Goal: Task Accomplishment & Management: Manage account settings

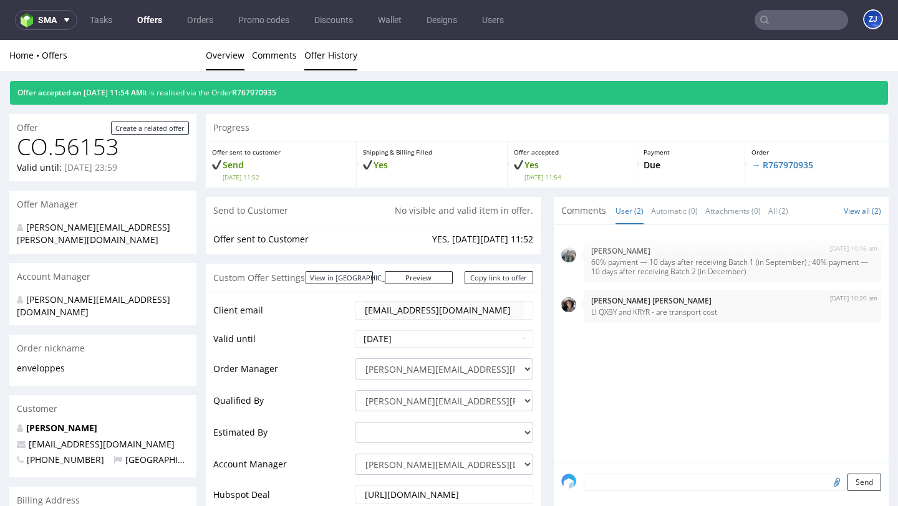
click at [349, 49] on link "Offer History" at bounding box center [330, 55] width 53 height 31
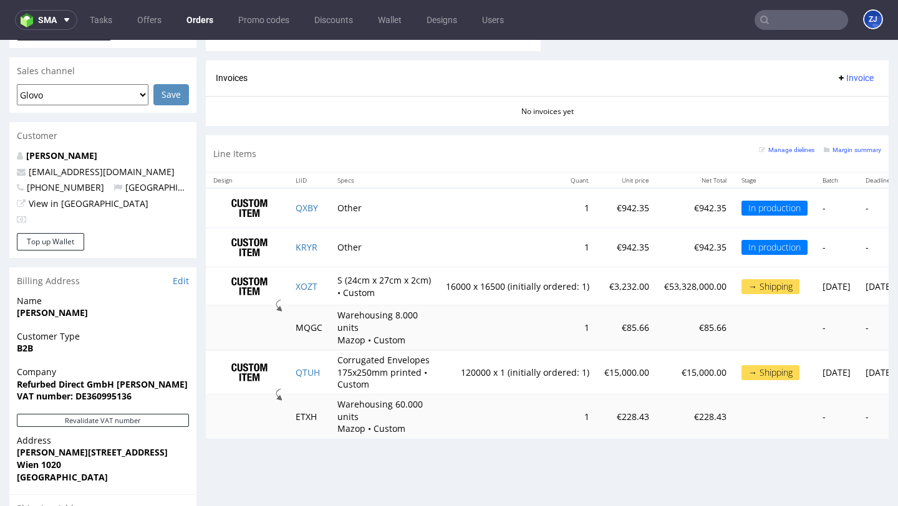
scroll to position [536, 0]
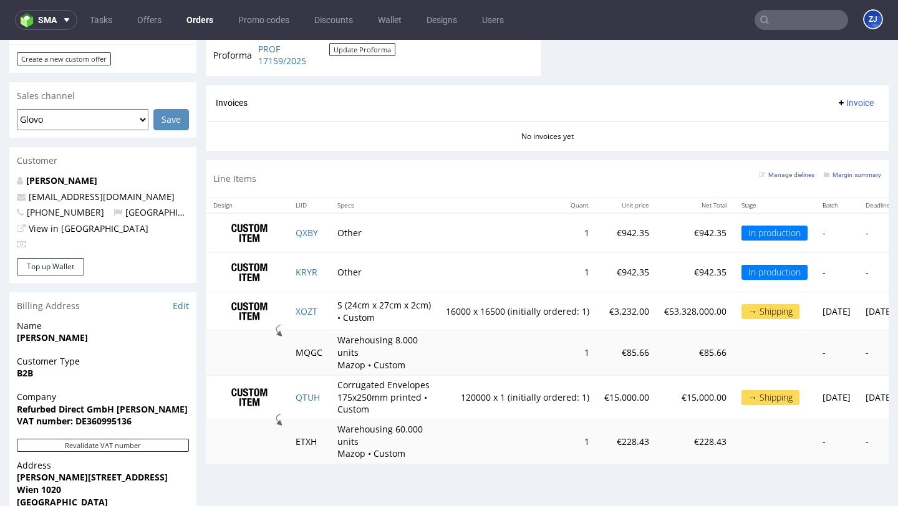
scroll to position [576, 0]
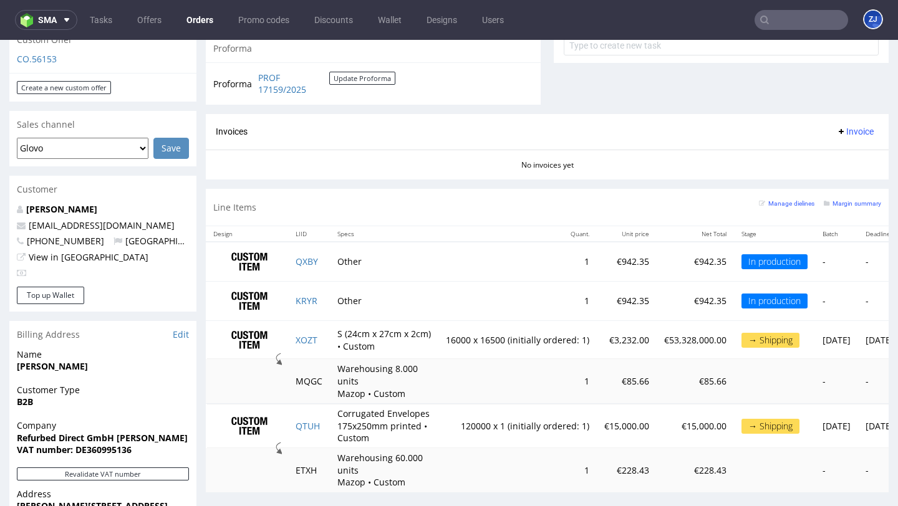
scroll to position [514, 0]
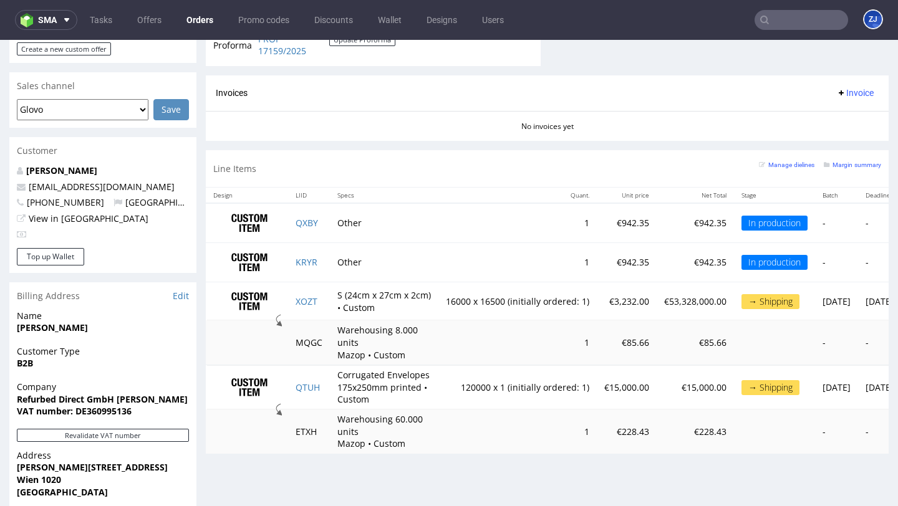
scroll to position [514, 0]
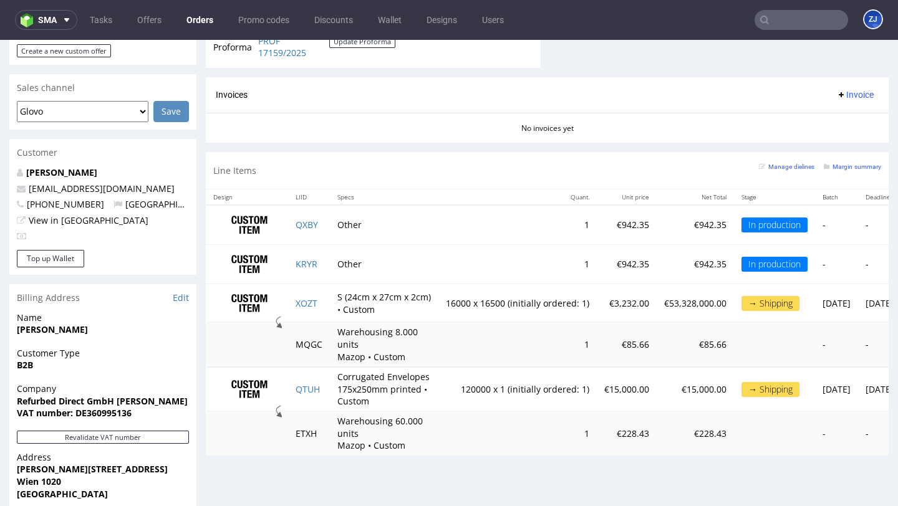
click at [203, 20] on link "Orders" at bounding box center [200, 20] width 42 height 20
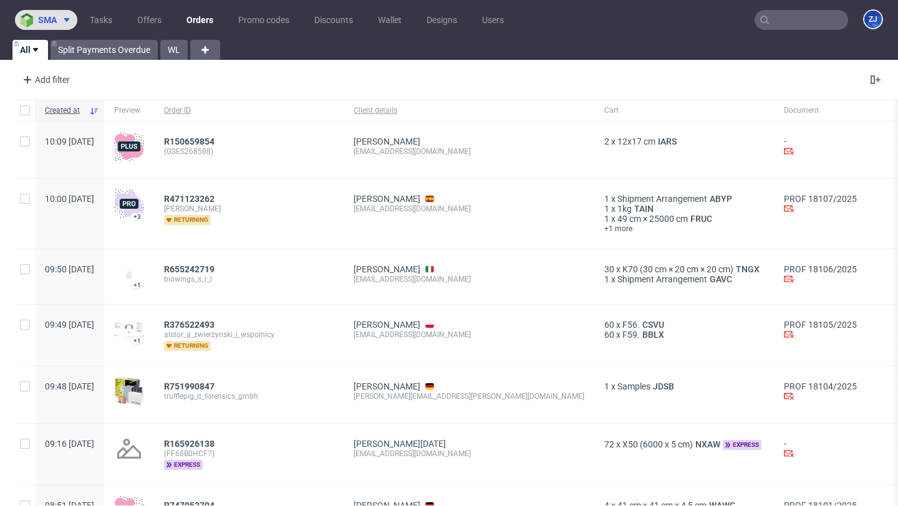
click at [52, 23] on span "sma" at bounding box center [47, 20] width 19 height 9
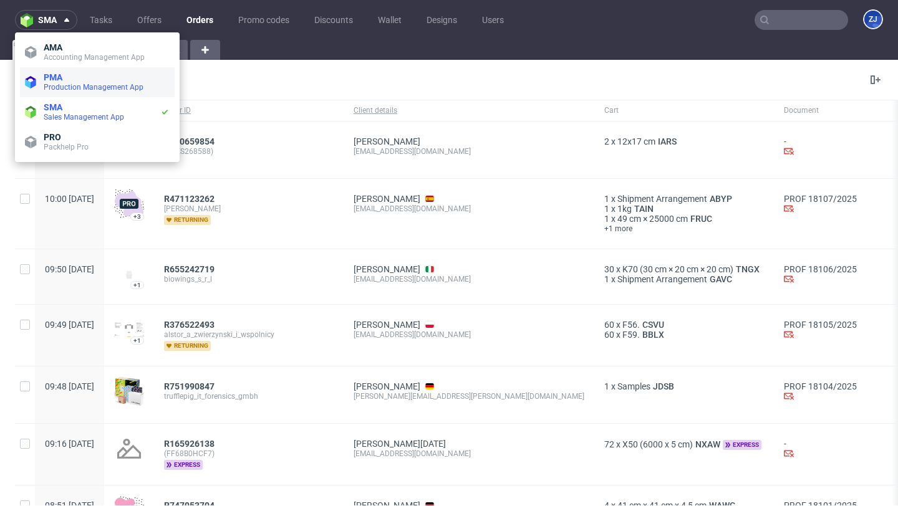
click at [56, 89] on span "Production Management App" at bounding box center [94, 87] width 100 height 9
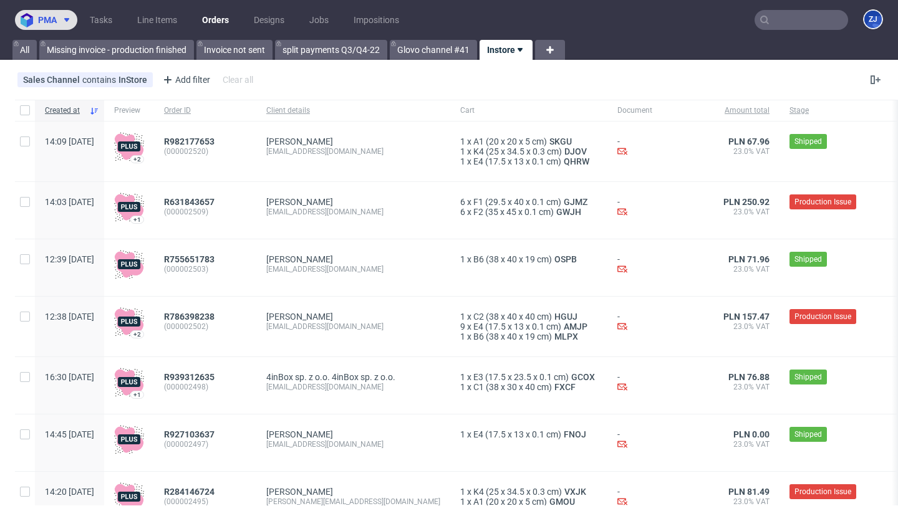
click at [44, 22] on span "pma" at bounding box center [47, 20] width 19 height 9
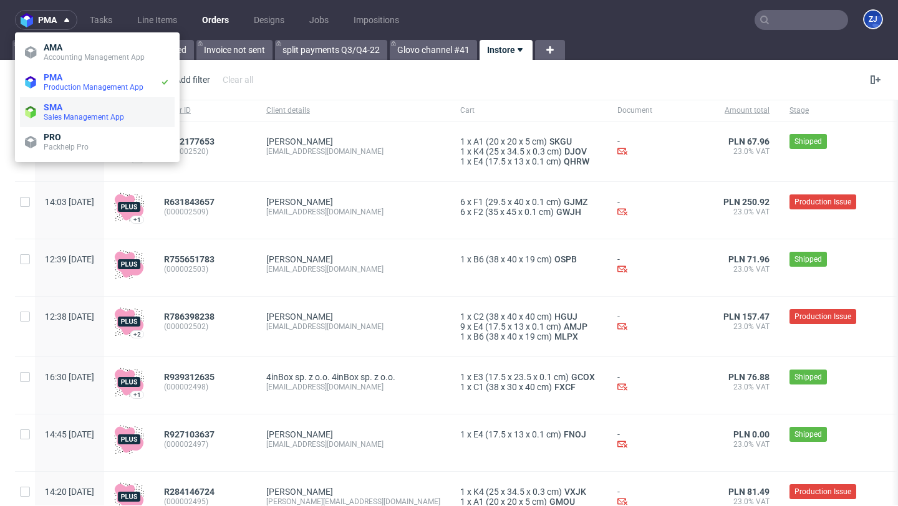
click at [51, 107] on span "SMA" at bounding box center [53, 107] width 19 height 10
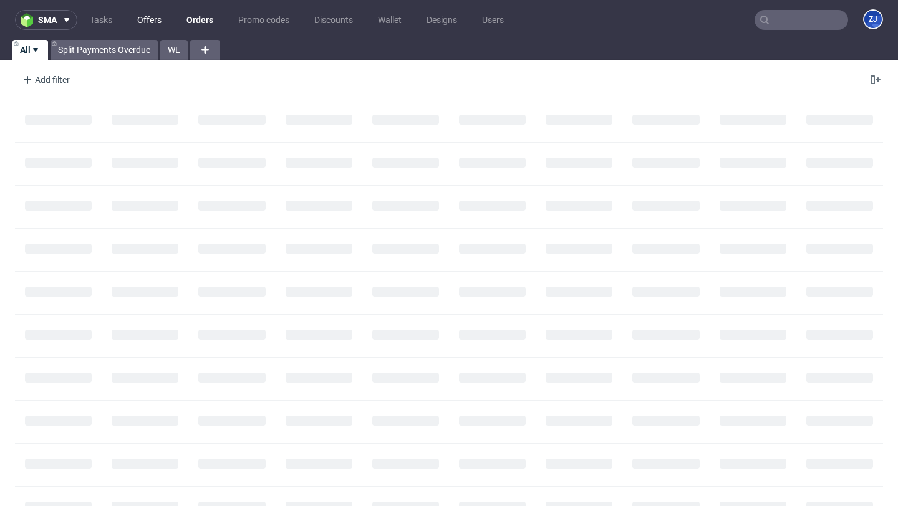
click at [157, 14] on link "Offers" at bounding box center [149, 20] width 39 height 20
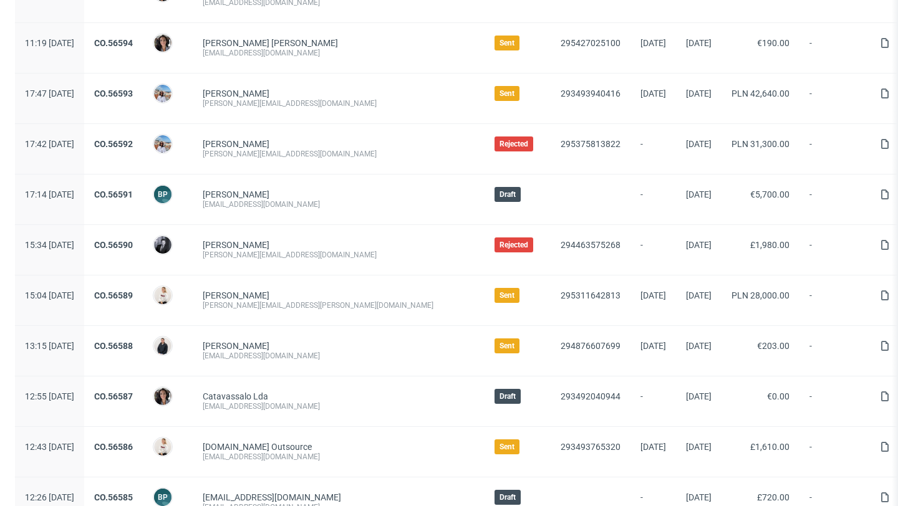
scroll to position [885, 0]
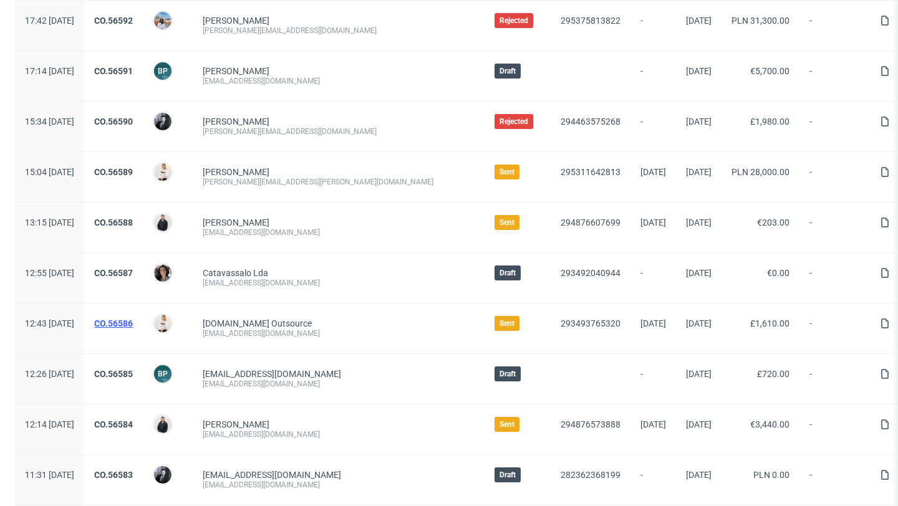
click at [133, 326] on link "CO.56586" at bounding box center [113, 324] width 39 height 10
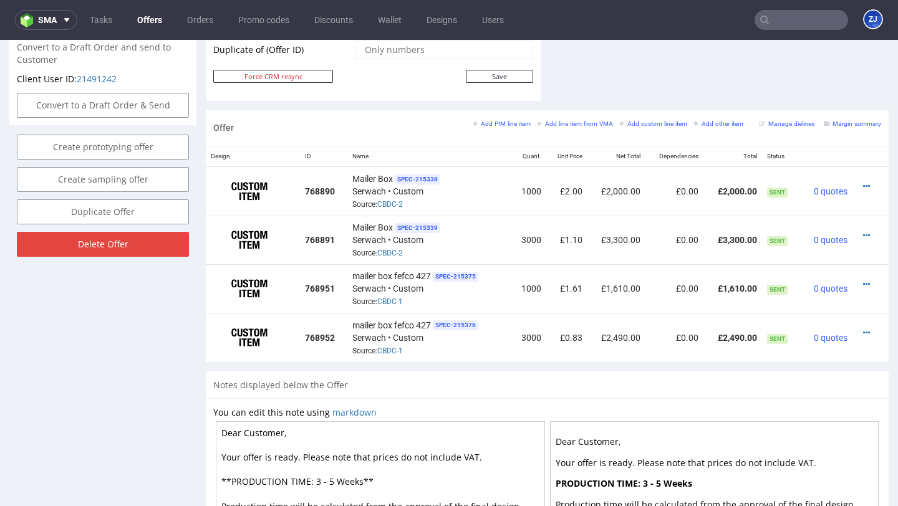
scroll to position [685, 0]
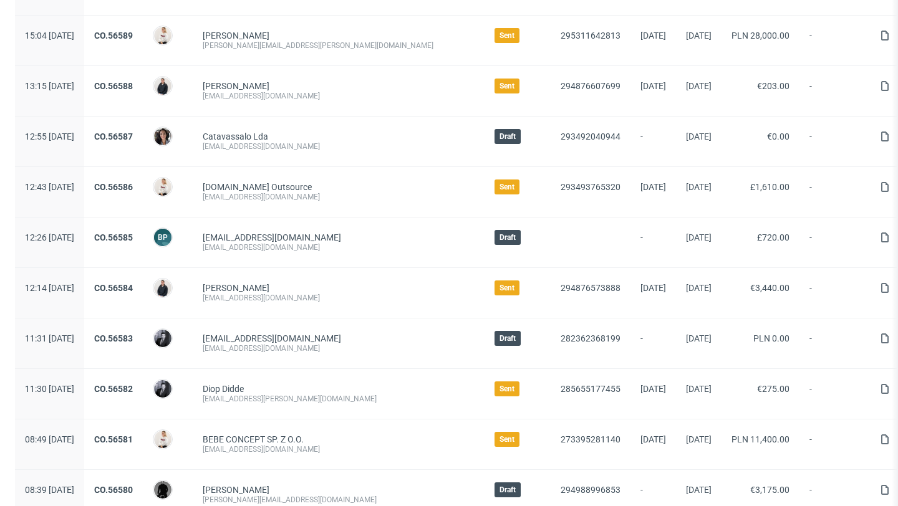
scroll to position [1186, 0]
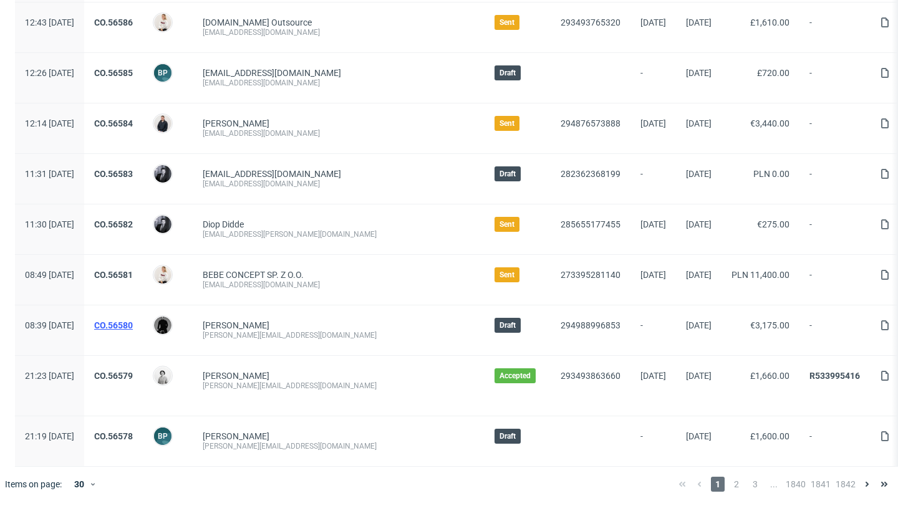
click at [133, 324] on link "CO.56580" at bounding box center [113, 325] width 39 height 10
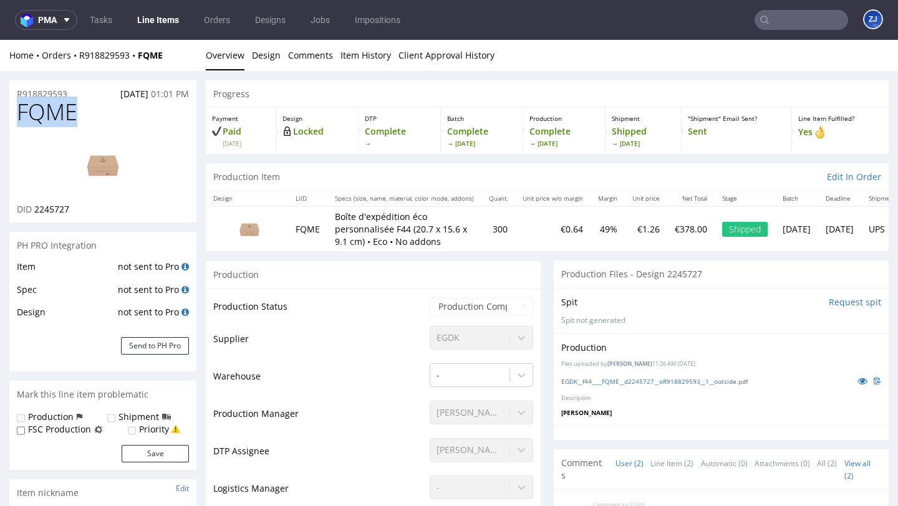
drag, startPoint x: 97, startPoint y: 118, endPoint x: 8, endPoint y: 117, distance: 89.2
copy span "FQME"
click at [105, 117] on h1 "FQME" at bounding box center [103, 112] width 172 height 25
click at [52, 110] on span "FQME" at bounding box center [47, 112] width 60 height 25
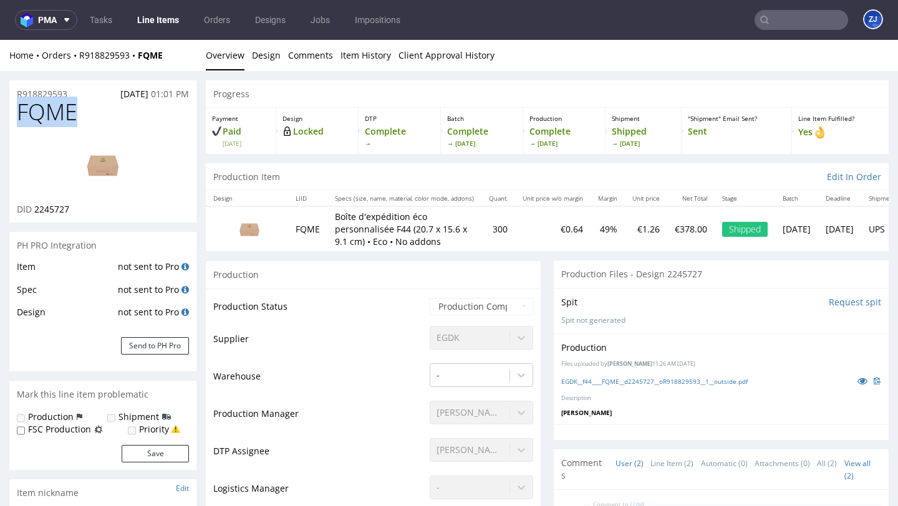
click at [52, 110] on span "FQME" at bounding box center [47, 112] width 60 height 25
copy span "FQME"
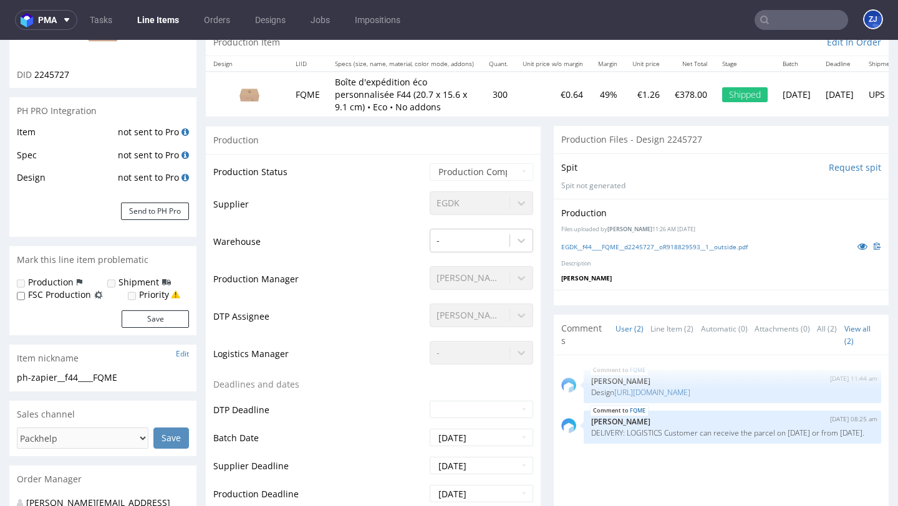
scroll to position [140, 0]
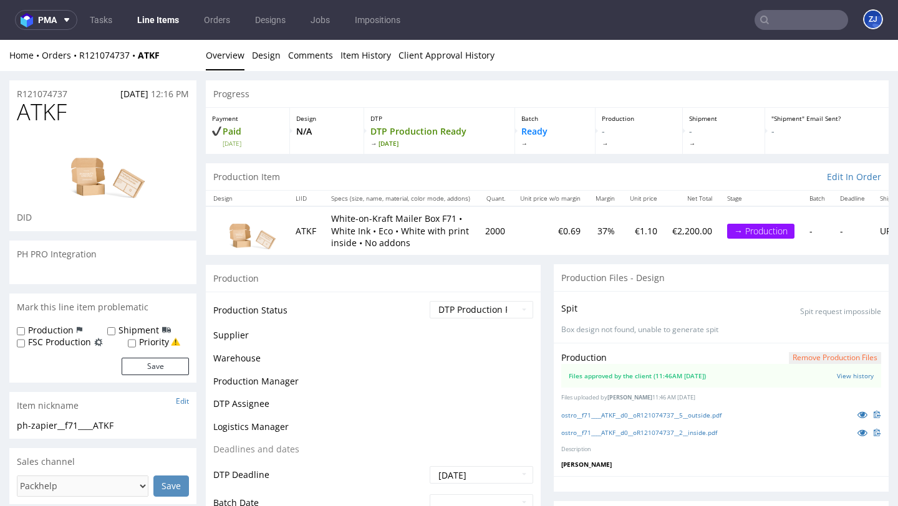
scroll to position [16, 0]
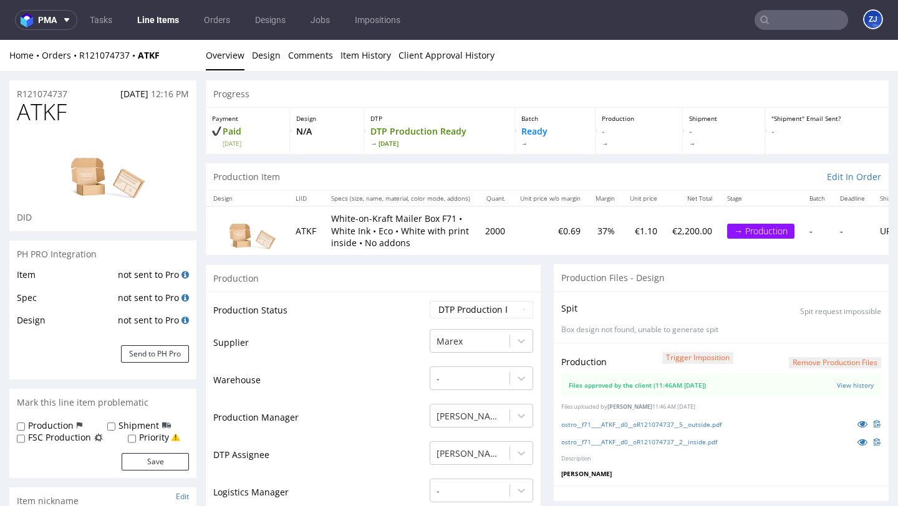
click at [51, 107] on span "ATKF" at bounding box center [42, 112] width 50 height 25
copy span "ATKF"
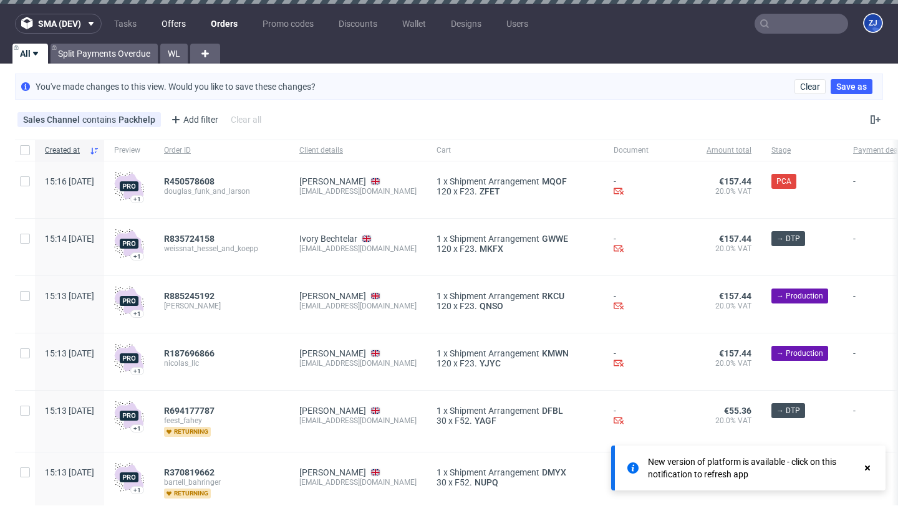
click at [172, 24] on link "Offers" at bounding box center [173, 24] width 39 height 20
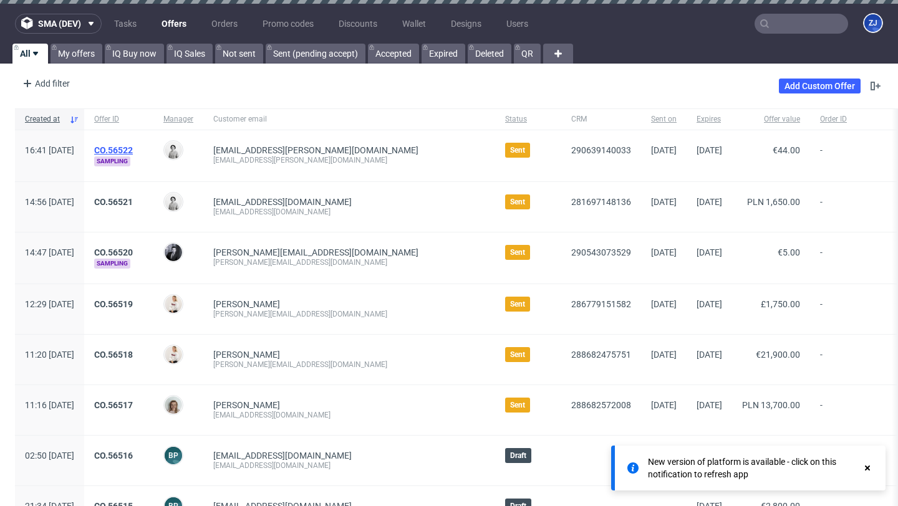
click at [133, 148] on link "CO.56522" at bounding box center [113, 150] width 39 height 10
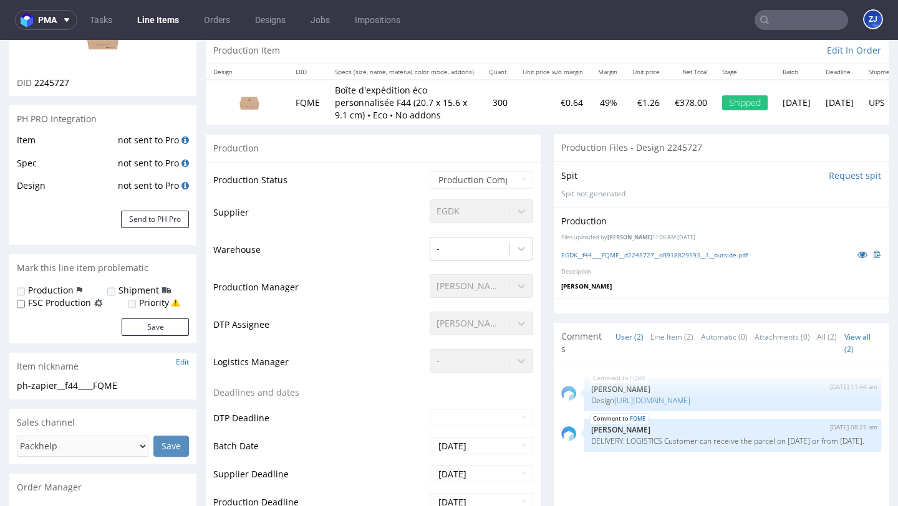
scroll to position [307, 0]
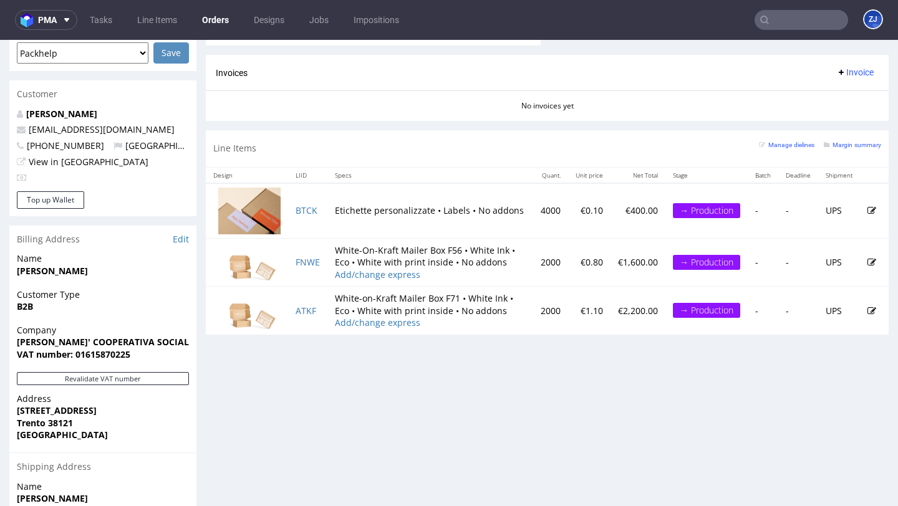
scroll to position [407, 0]
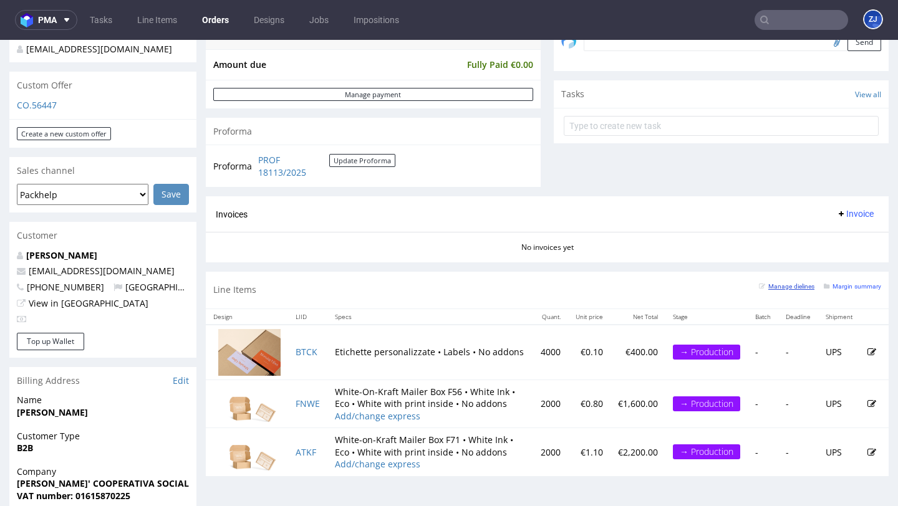
click at [768, 286] on small "Manage dielines" at bounding box center [786, 286] width 55 height 7
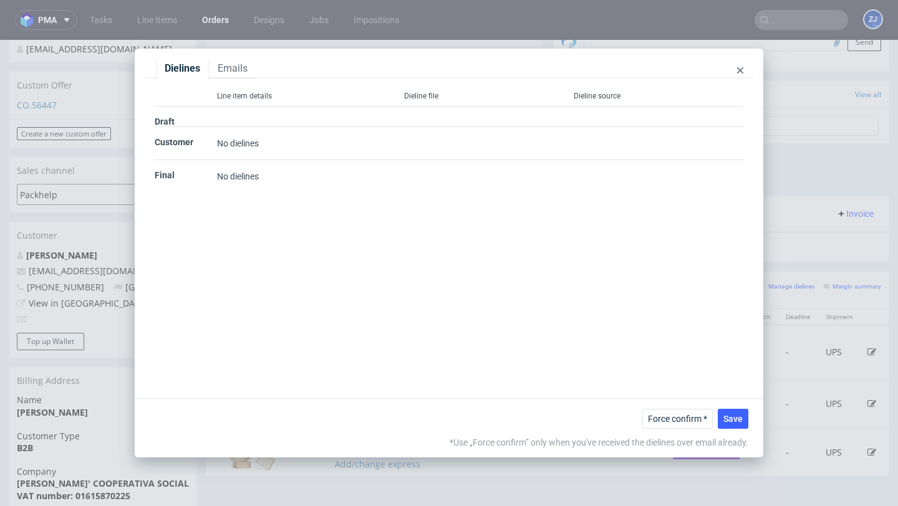
click at [743, 70] on icon at bounding box center [740, 70] width 6 height 6
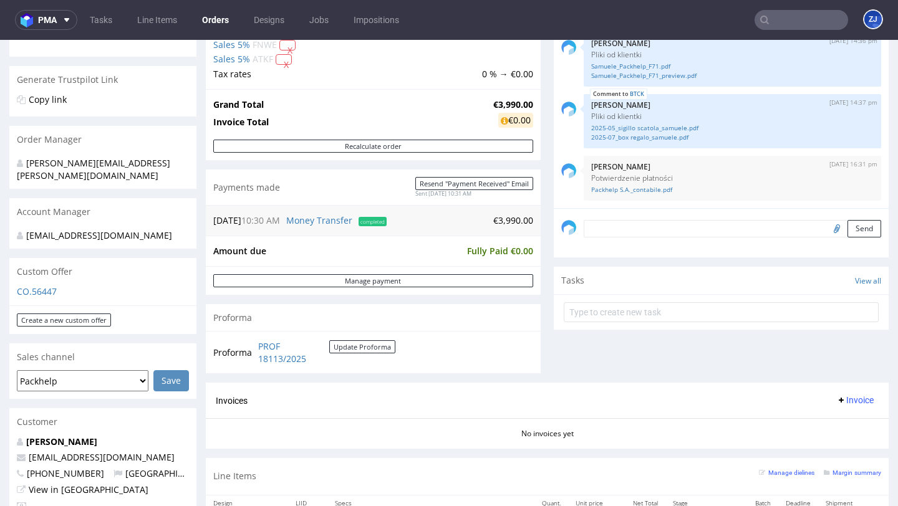
scroll to position [143, 0]
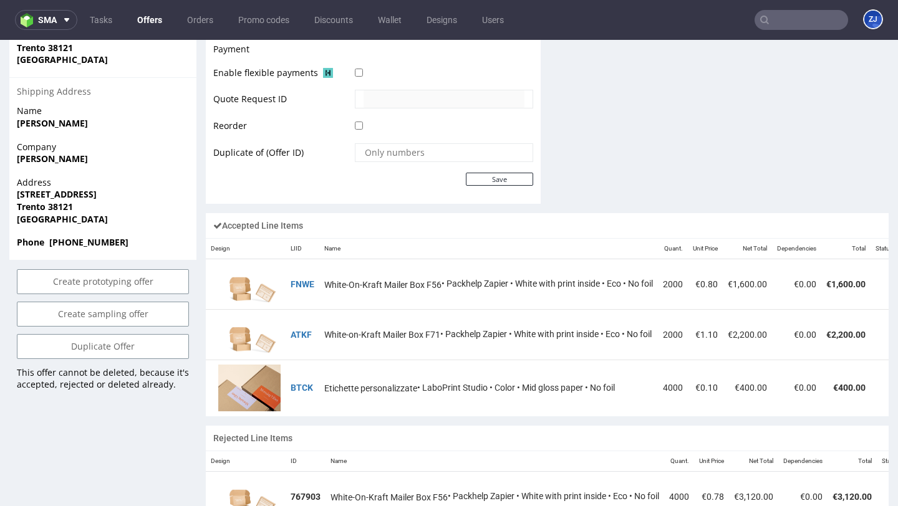
scroll to position [648, 0]
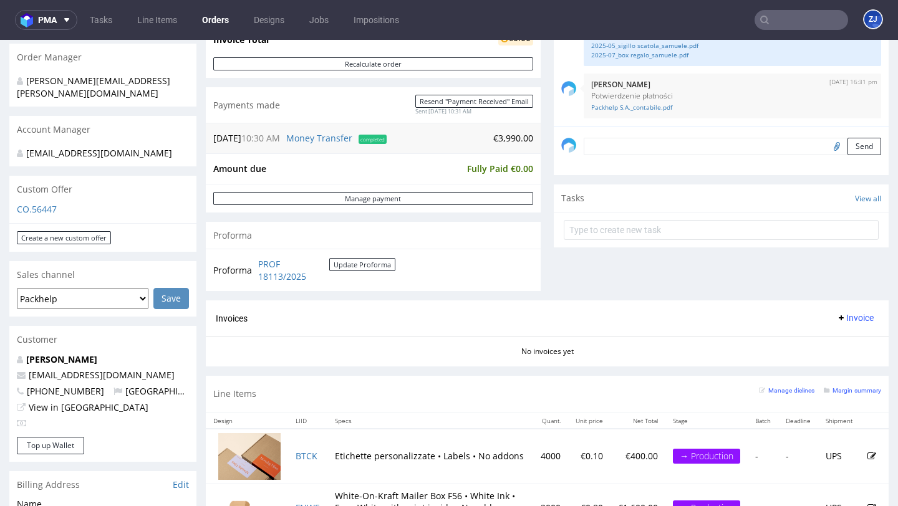
scroll to position [461, 0]
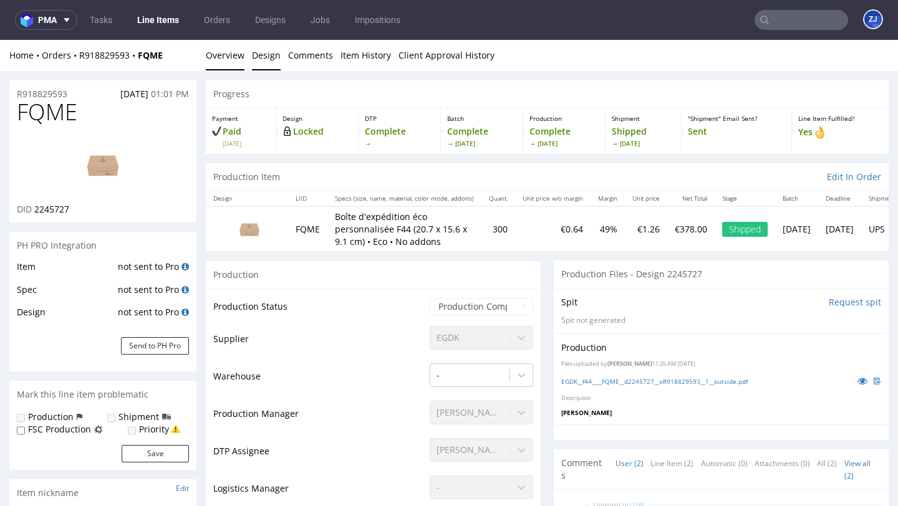
click at [269, 64] on link "Design" at bounding box center [266, 55] width 29 height 31
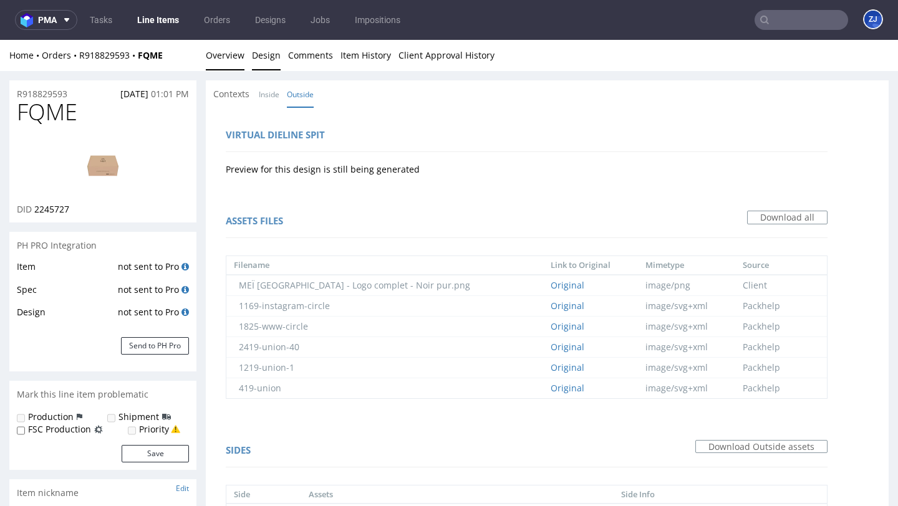
click at [223, 60] on link "Overview" at bounding box center [225, 55] width 39 height 31
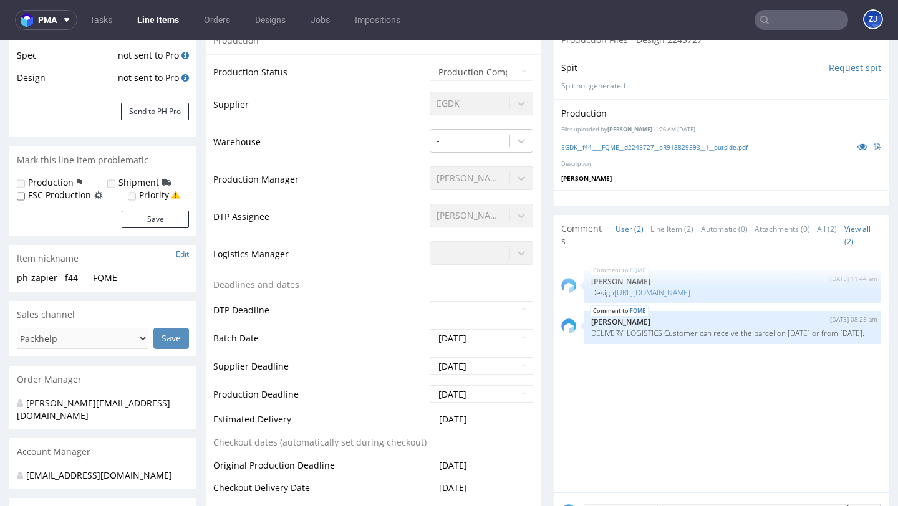
scroll to position [319, 0]
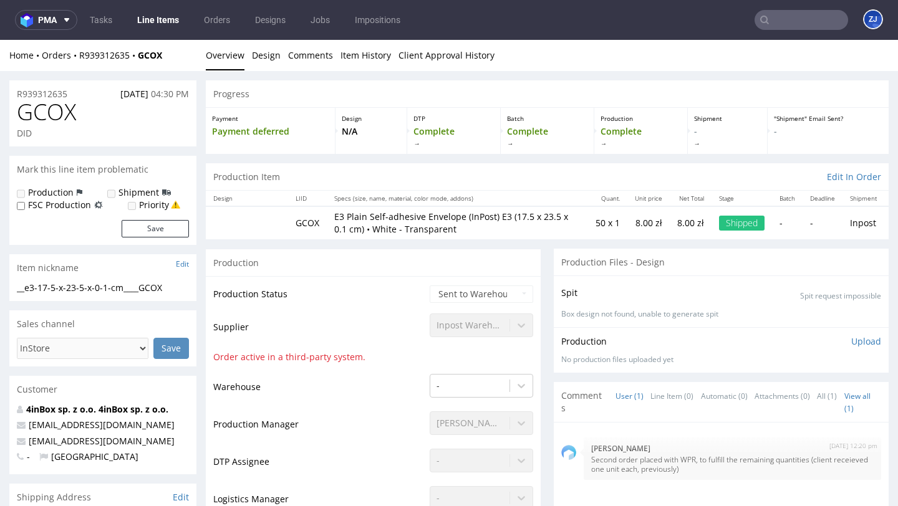
scroll to position [1241, 0]
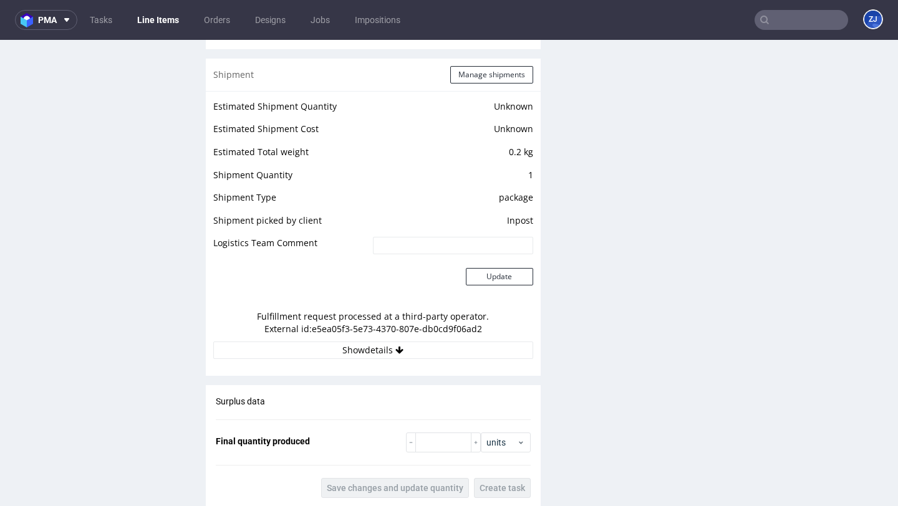
scroll to position [1308, 0]
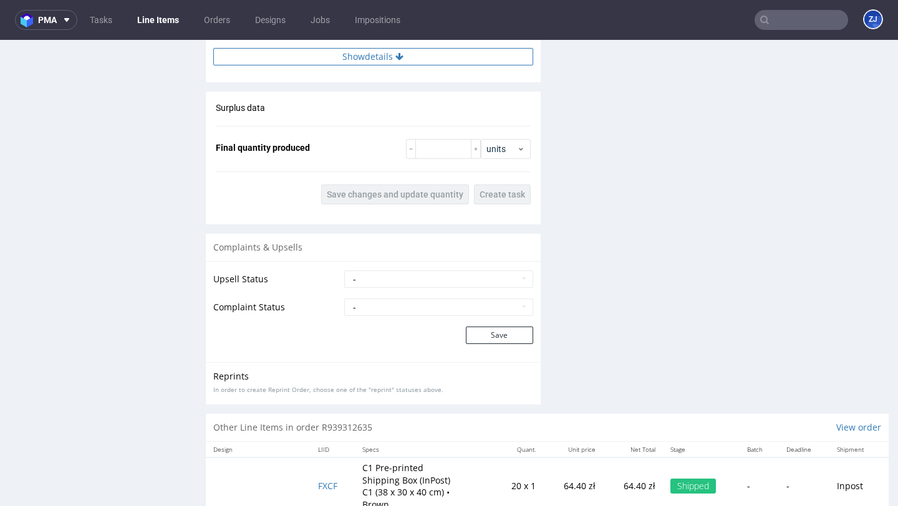
click at [442, 64] on button "Show details" at bounding box center [373, 56] width 320 height 17
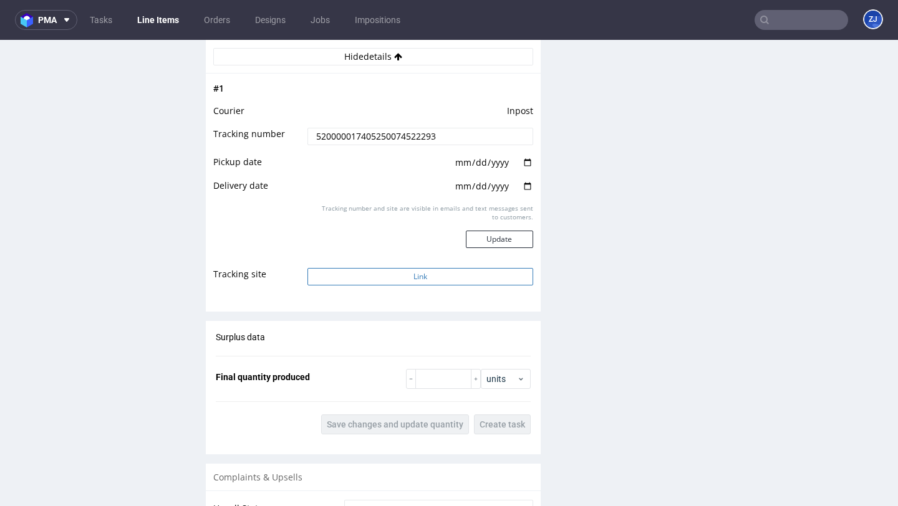
click at [460, 277] on button "Link" at bounding box center [419, 276] width 225 height 17
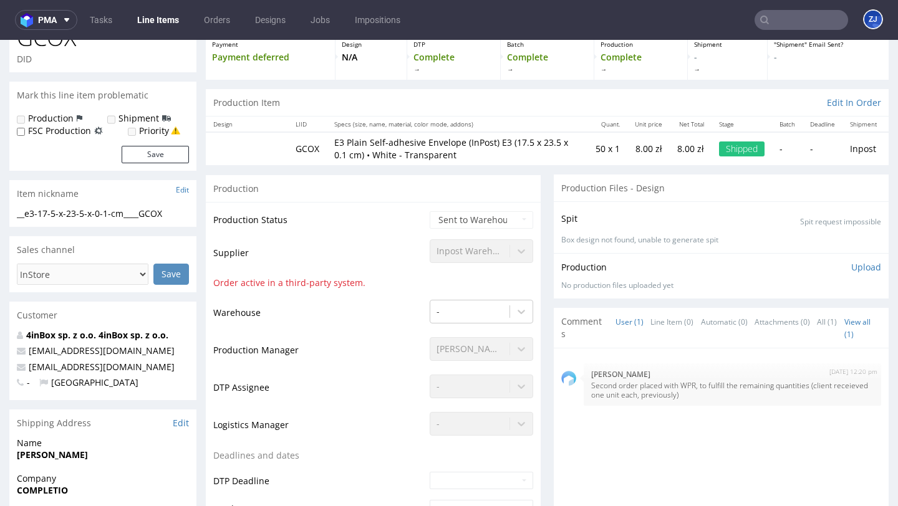
scroll to position [0, 0]
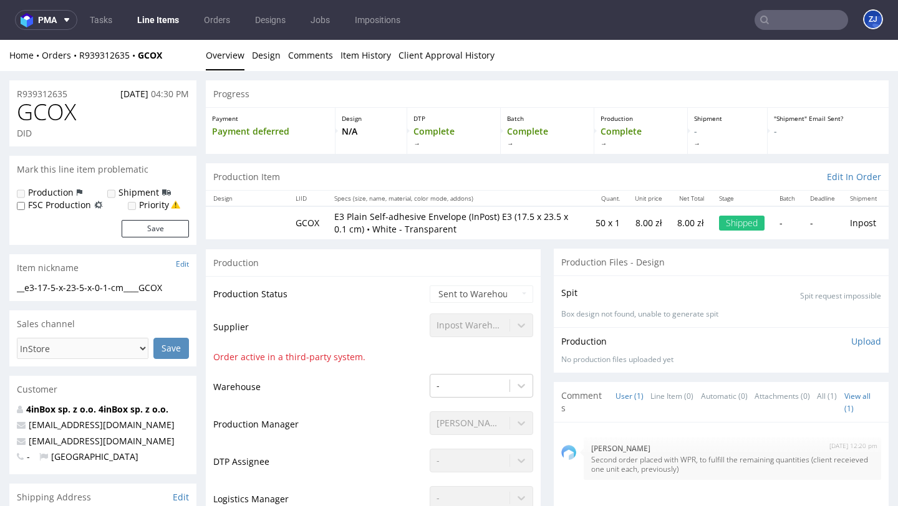
click at [164, 16] on link "Line Items" at bounding box center [158, 20] width 57 height 20
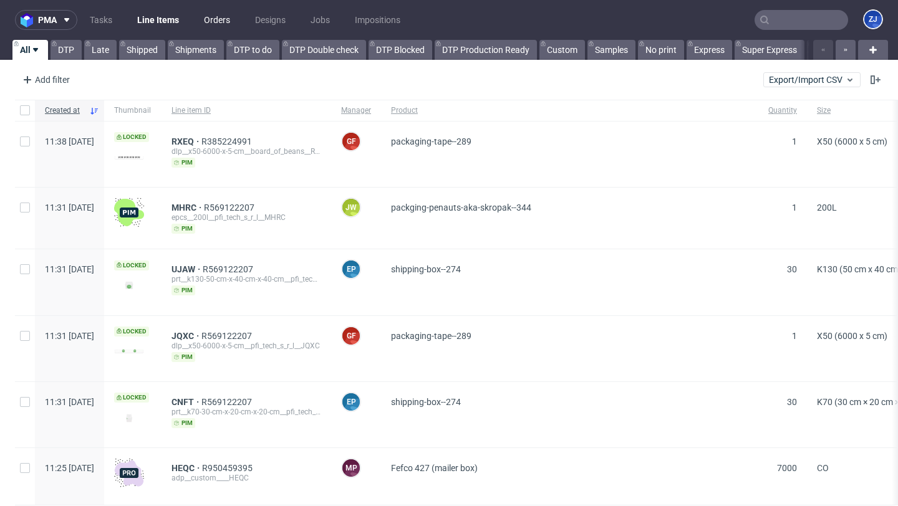
click at [207, 22] on link "Orders" at bounding box center [216, 20] width 41 height 20
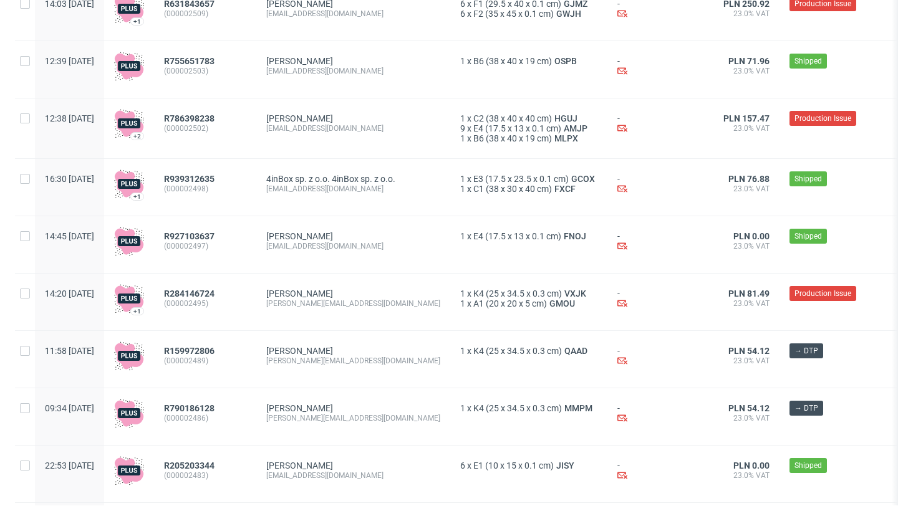
scroll to position [214, 0]
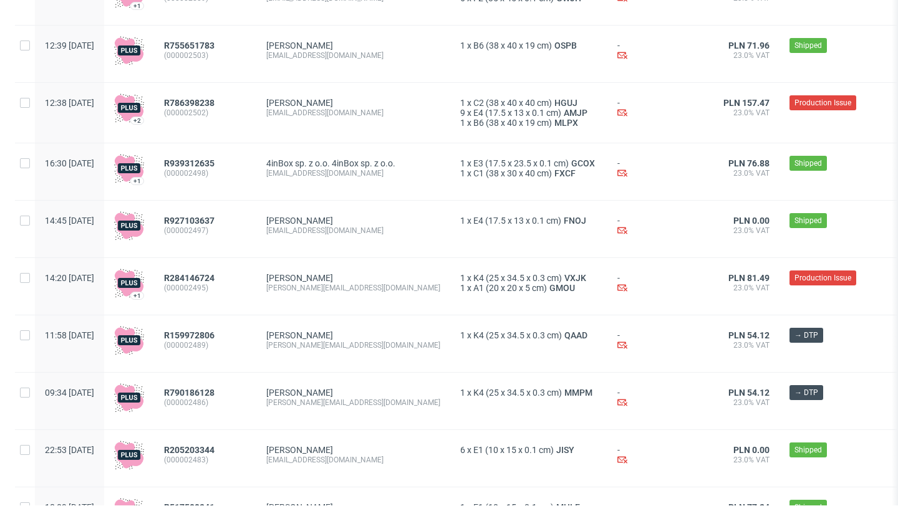
click at [211, 229] on span "(000002497)" at bounding box center [205, 231] width 82 height 10
click at [211, 224] on span "R927103637" at bounding box center [189, 221] width 51 height 10
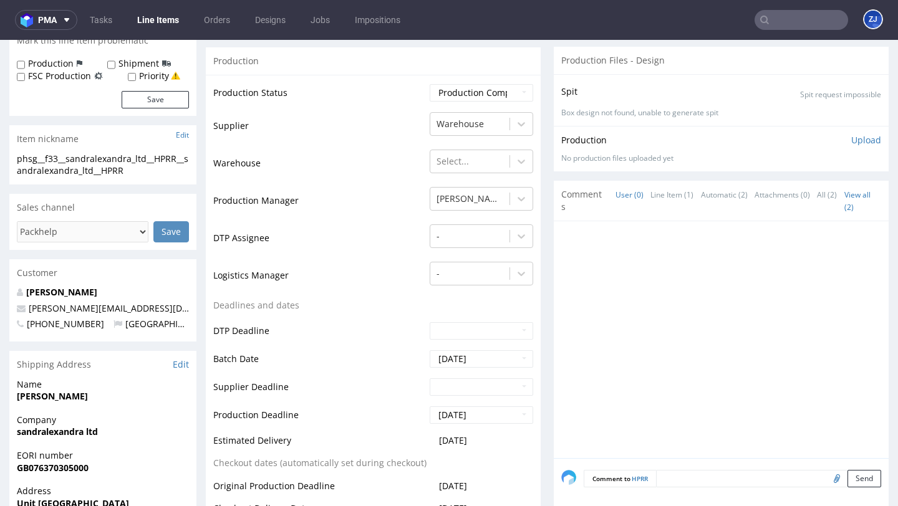
scroll to position [329, 0]
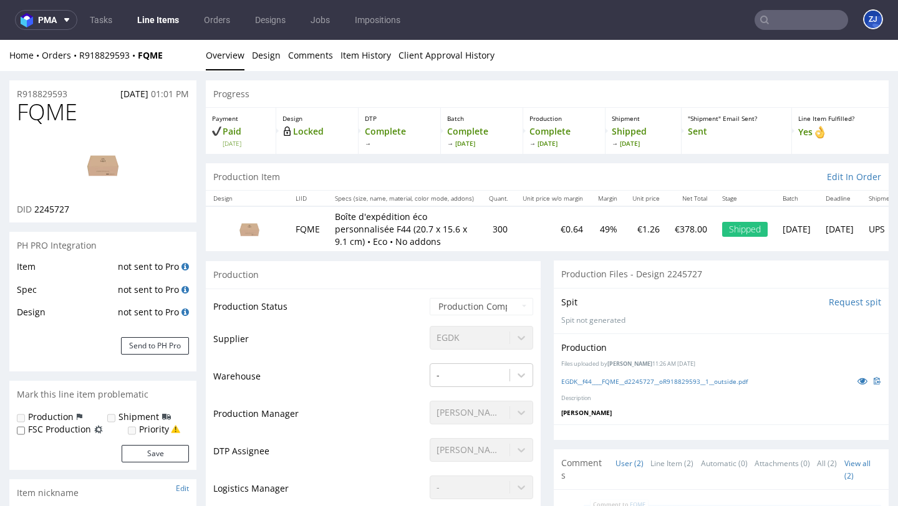
scroll to position [319, 0]
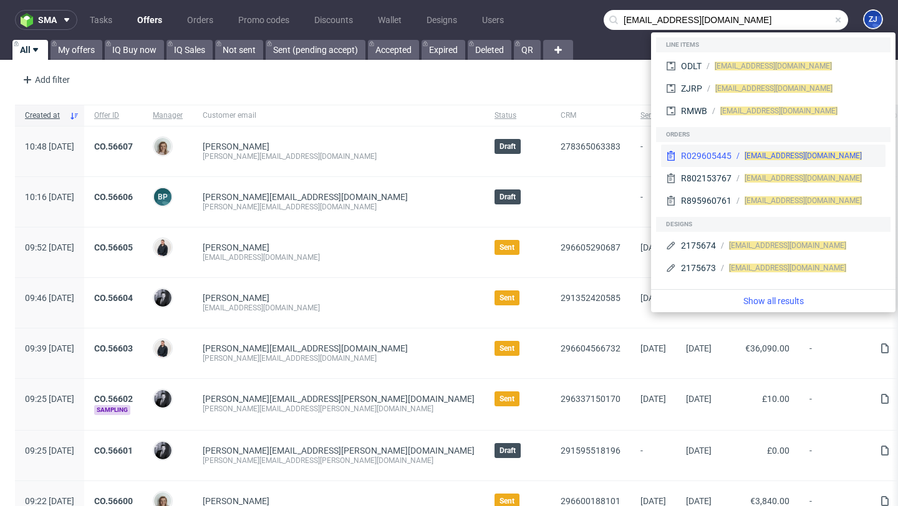
type input "[EMAIL_ADDRESS][DOMAIN_NAME]"
click at [716, 159] on div "R029605445" at bounding box center [706, 156] width 51 height 12
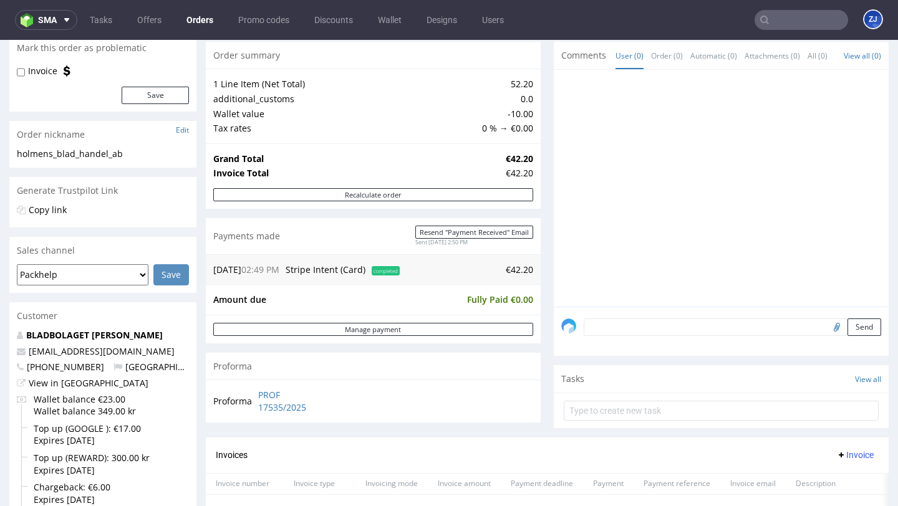
scroll to position [122, 0]
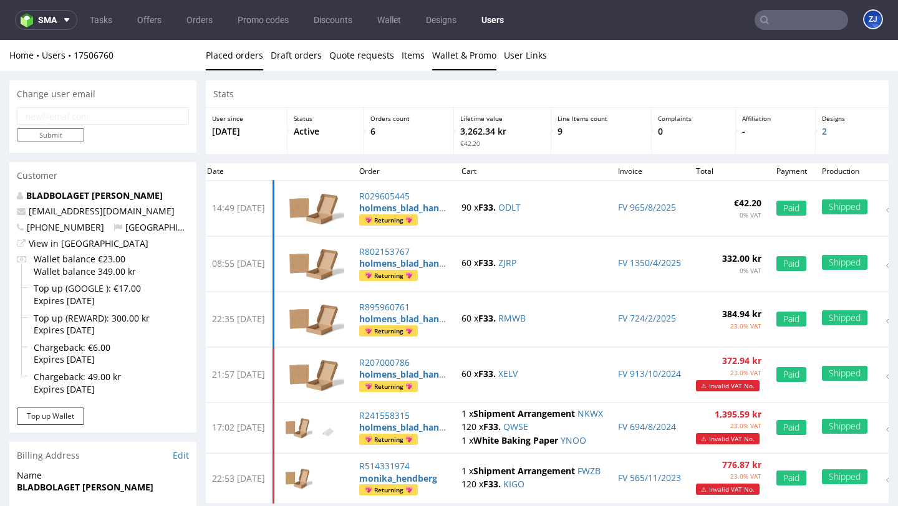
click at [455, 61] on link "Wallet & Promo" at bounding box center [464, 55] width 64 height 31
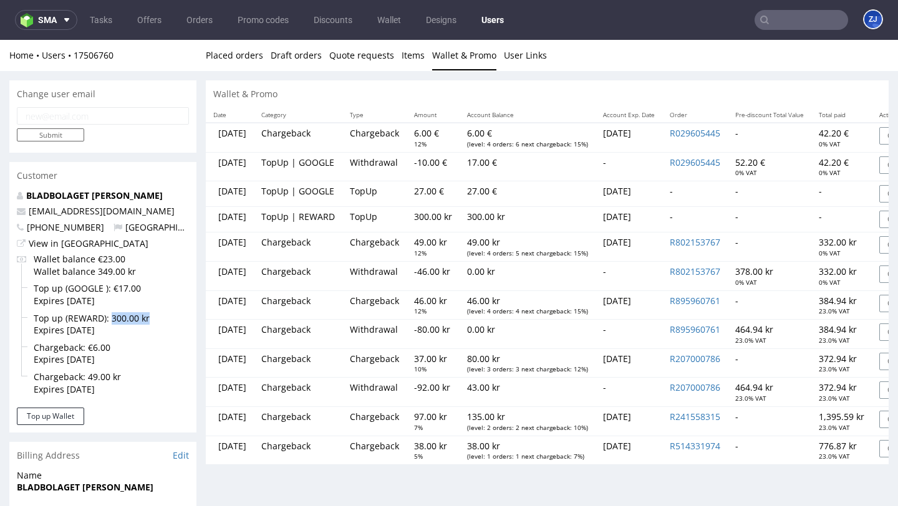
drag, startPoint x: 110, startPoint y: 320, endPoint x: 156, endPoint y: 319, distance: 45.6
click at [157, 319] on div "Wallet balance €23.00 Wallet balance 349.00 kr Top up (GOOGLE ): €17.00 Expires…" at bounding box center [103, 326] width 172 height 147
click at [64, 413] on button "Top up Wallet" at bounding box center [50, 416] width 67 height 17
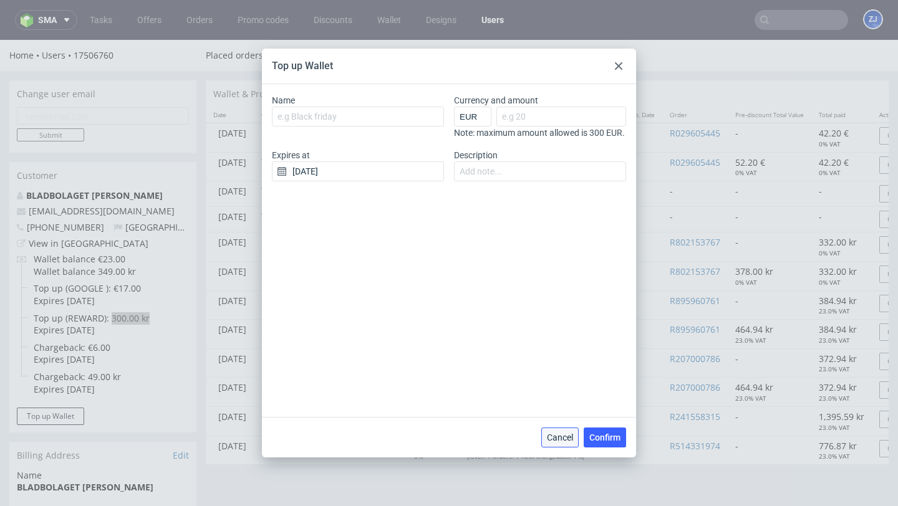
click at [567, 438] on span "Cancel" at bounding box center [560, 437] width 26 height 9
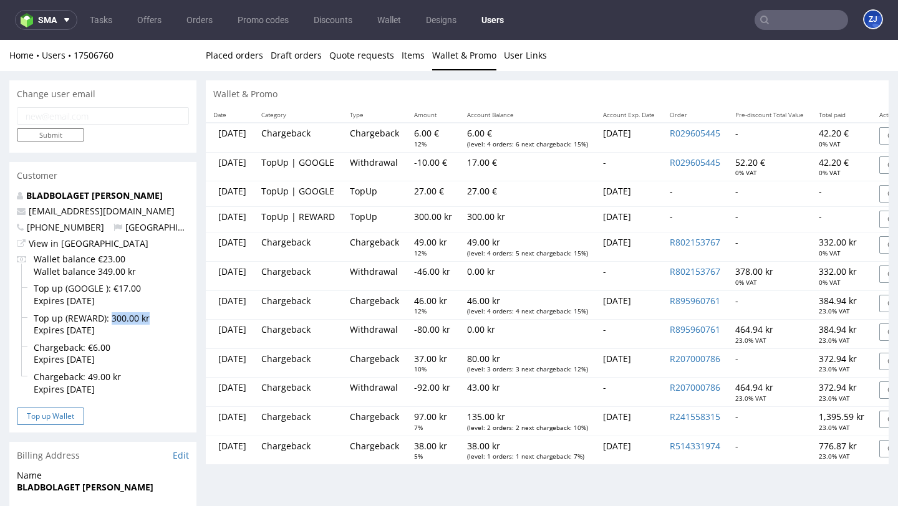
click at [60, 418] on button "Top up Wallet" at bounding box center [50, 416] width 67 height 17
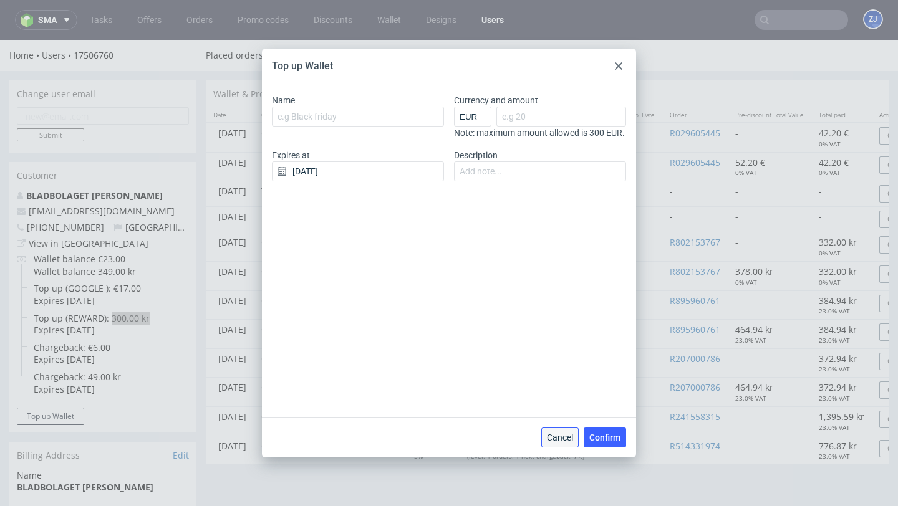
click at [566, 430] on button "Cancel" at bounding box center [559, 438] width 37 height 20
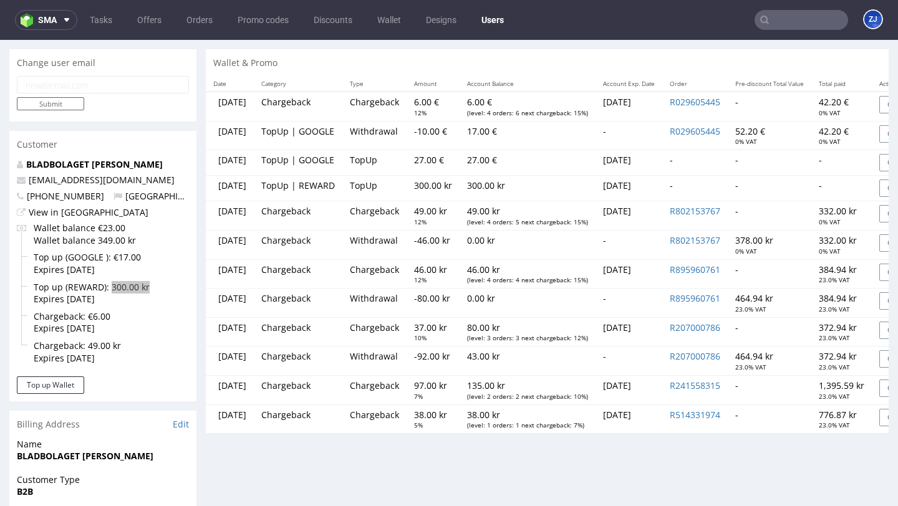
scroll to position [37, 0]
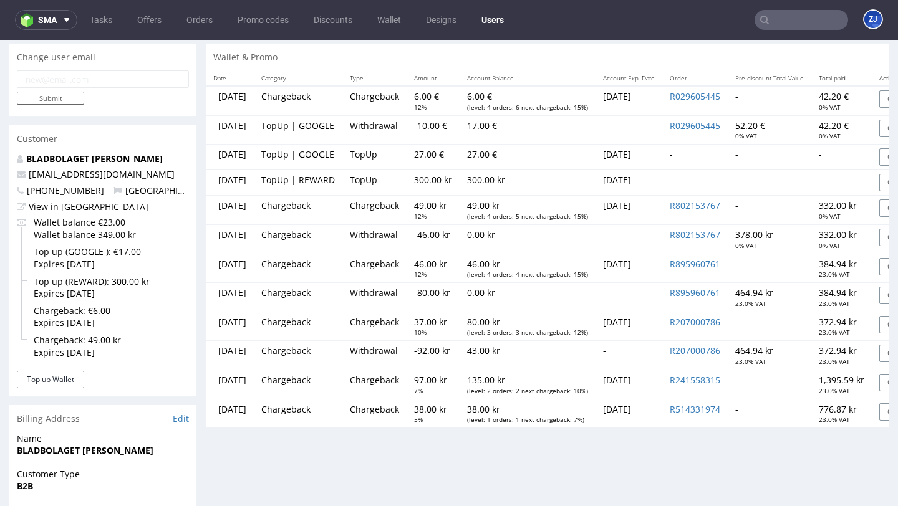
click at [452, 177] on p "300.00 kr" at bounding box center [433, 180] width 38 height 12
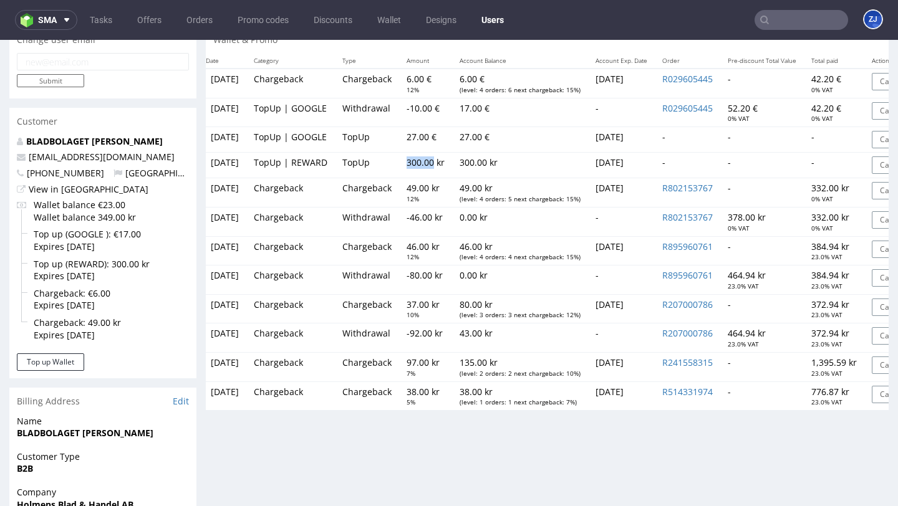
scroll to position [0, 0]
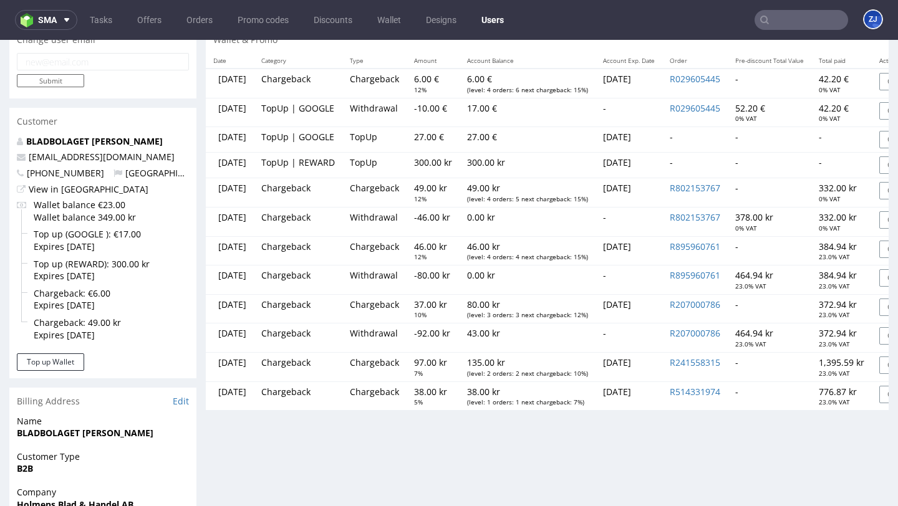
click at [460, 180] on td "49.00 kr 12%" at bounding box center [433, 192] width 53 height 29
click at [865, 18] on figcaption "ZJ" at bounding box center [872, 19] width 17 height 17
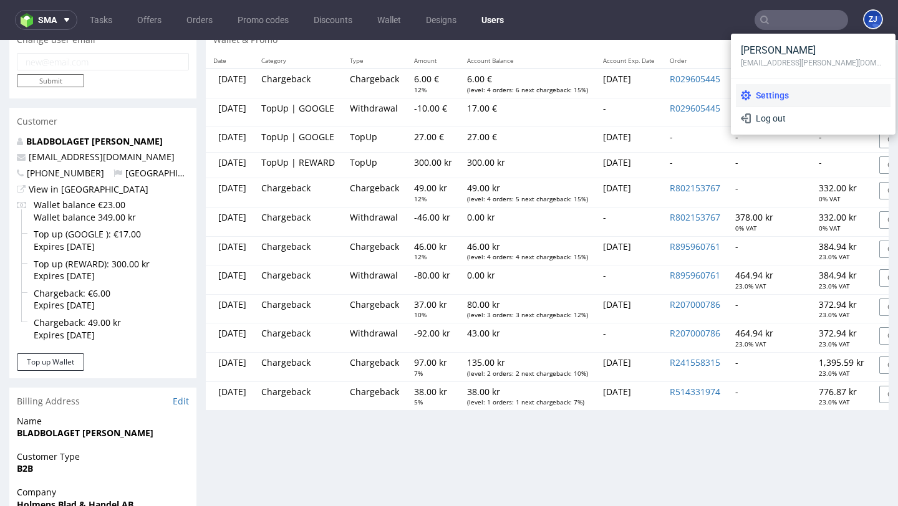
click at [827, 94] on span "Settings" at bounding box center [818, 95] width 135 height 12
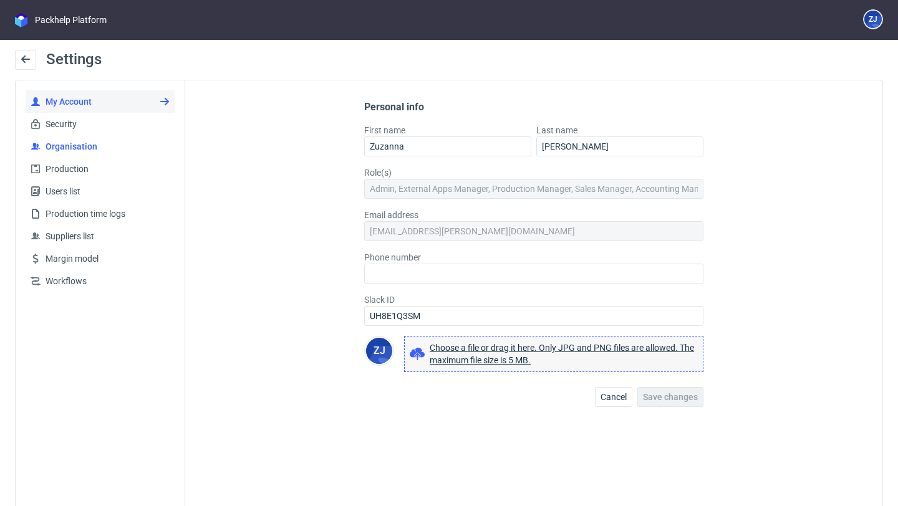
click at [77, 148] on span "Organisation" at bounding box center [105, 146] width 129 height 12
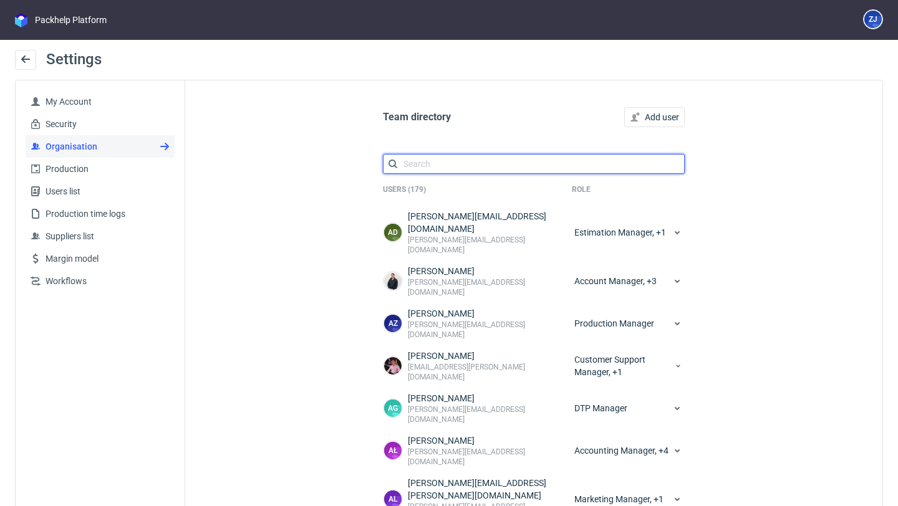
click at [605, 161] on input "text" at bounding box center [534, 164] width 302 height 20
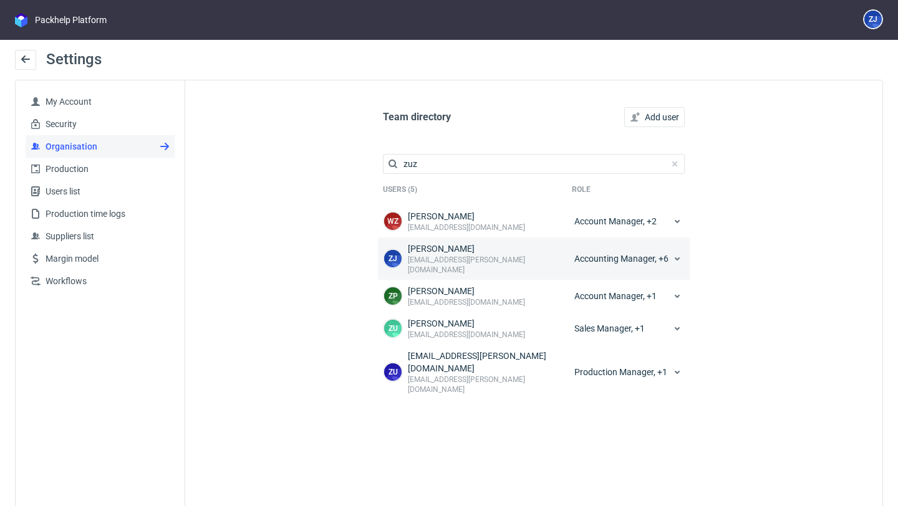
click at [596, 256] on div "Accounting Manager, +6" at bounding box center [628, 259] width 113 height 32
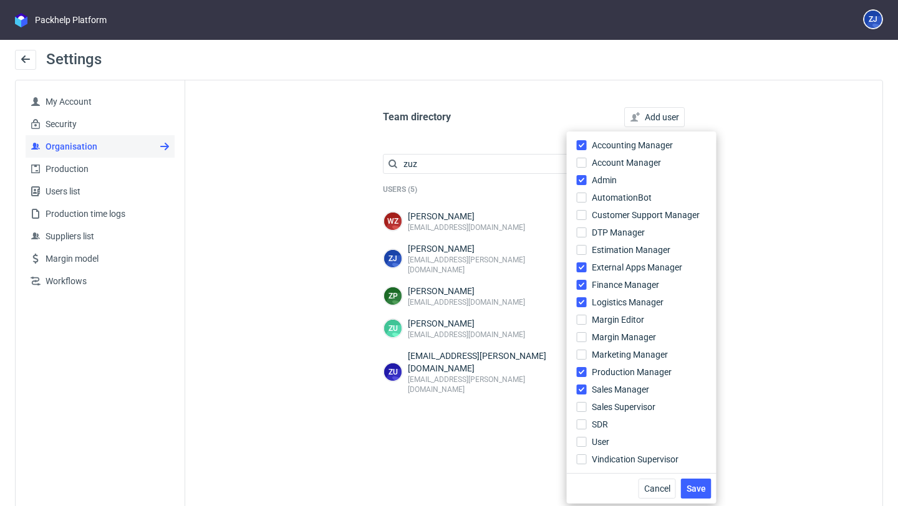
click at [814, 127] on div "Team directory Add user zuz Users (5) Role WZ Wysocka Zuzanna zuzanna.wysocka@p…" at bounding box center [533, 307] width 697 height 455
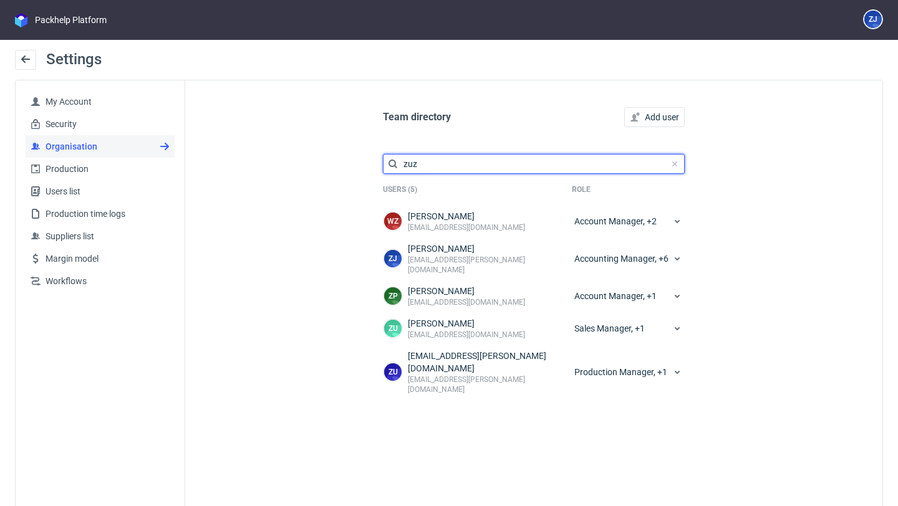
click at [411, 169] on input "zuz" at bounding box center [534, 164] width 302 height 20
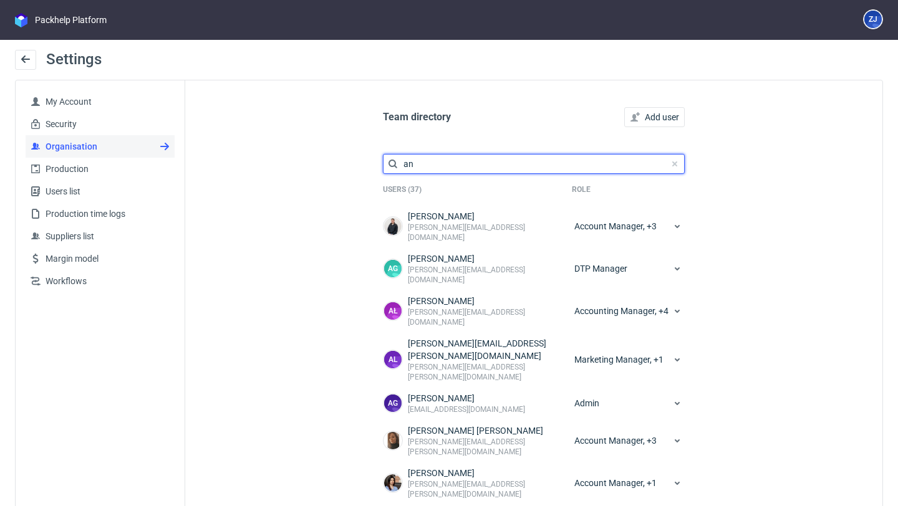
type input "a"
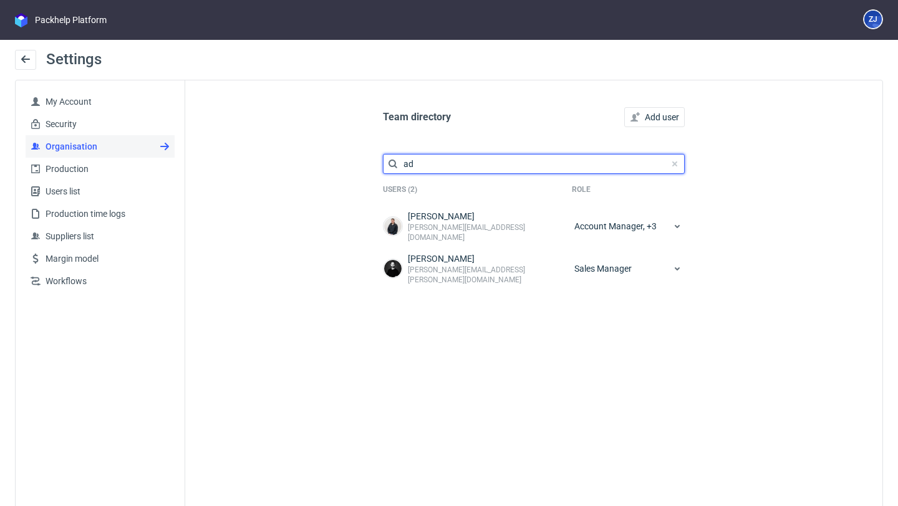
type input "a"
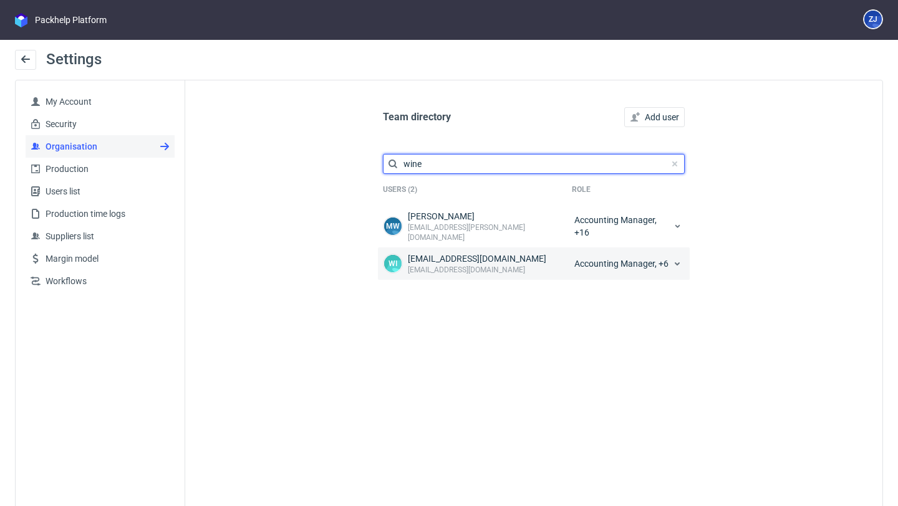
type input "wine"
click at [630, 258] on div "Accounting Manager, +6" at bounding box center [628, 264] width 113 height 22
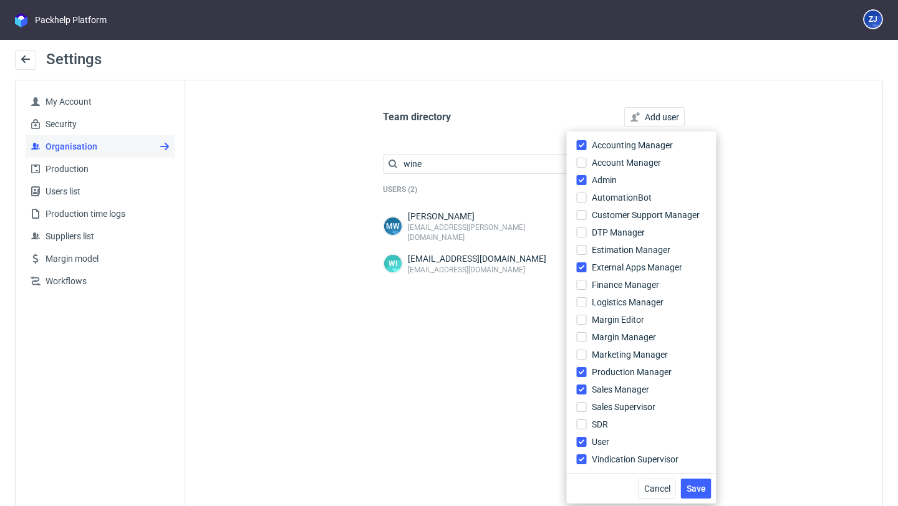
click at [483, 305] on div "Team directory Add user wine Users (2) Role MW Mateusz Winek mateusz.winek@pack…" at bounding box center [533, 307] width 697 height 455
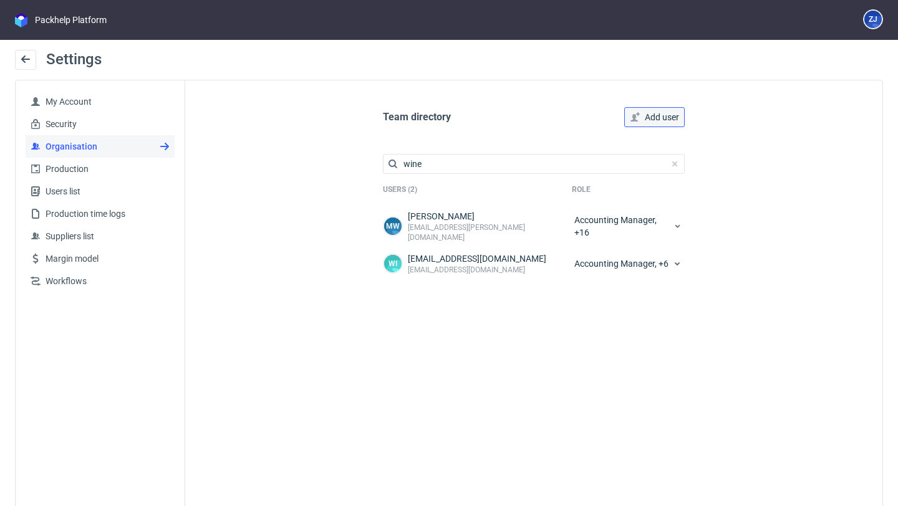
click at [670, 118] on span "Add user" at bounding box center [662, 117] width 34 height 9
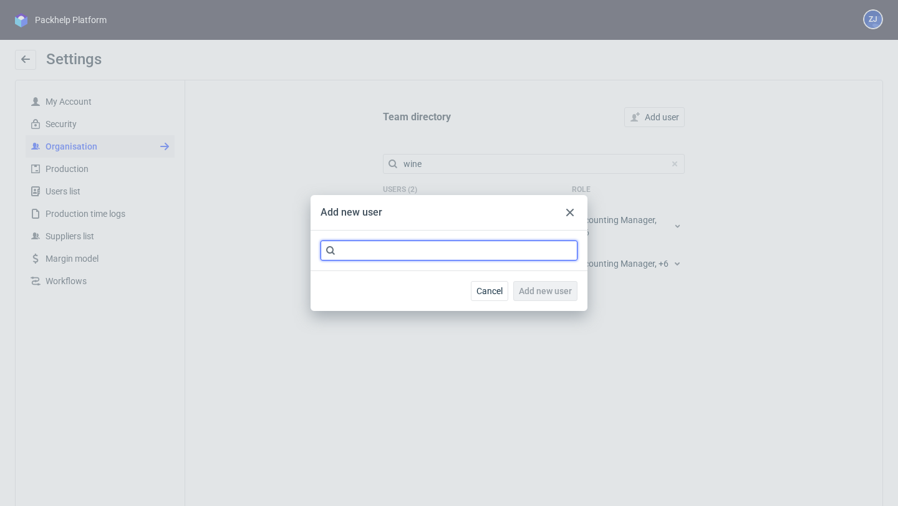
click at [445, 258] on input "text" at bounding box center [448, 251] width 257 height 20
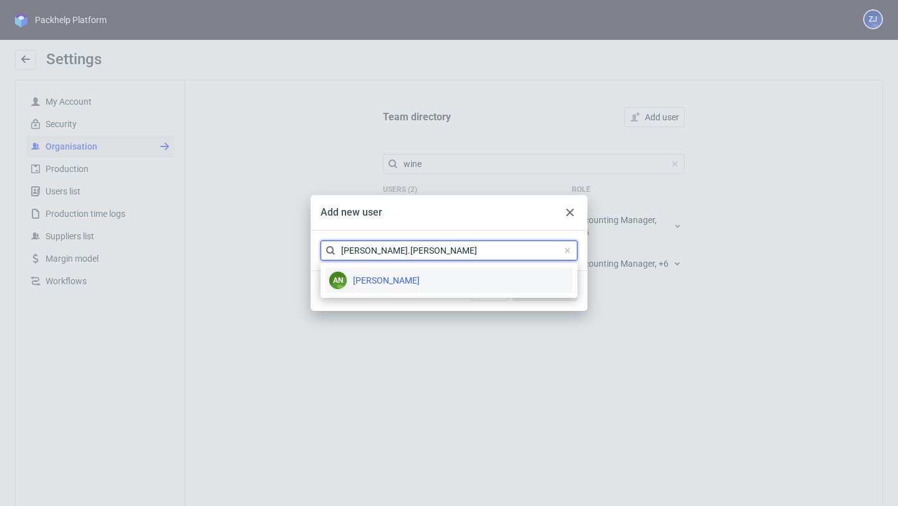
type input "andrzej.winecki"
click at [443, 274] on div "an Winecki Andrzej" at bounding box center [448, 280] width 247 height 25
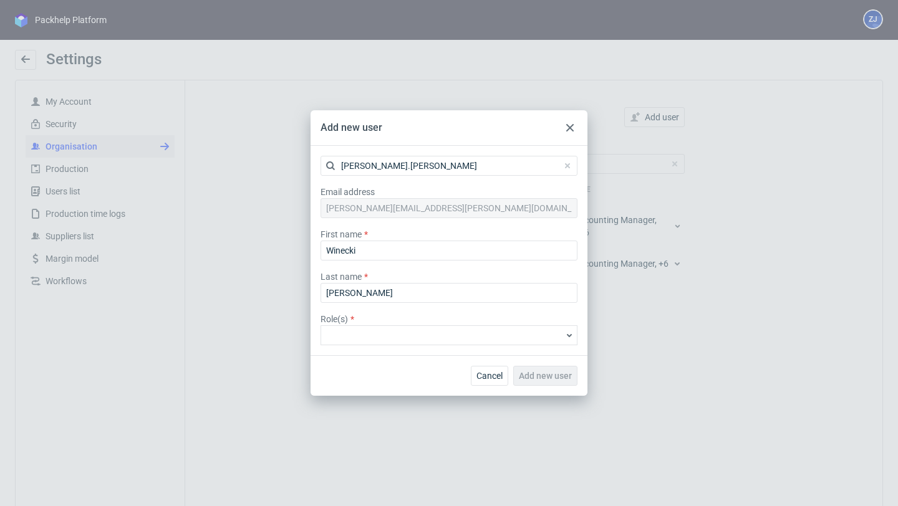
click at [431, 325] on div at bounding box center [448, 335] width 257 height 20
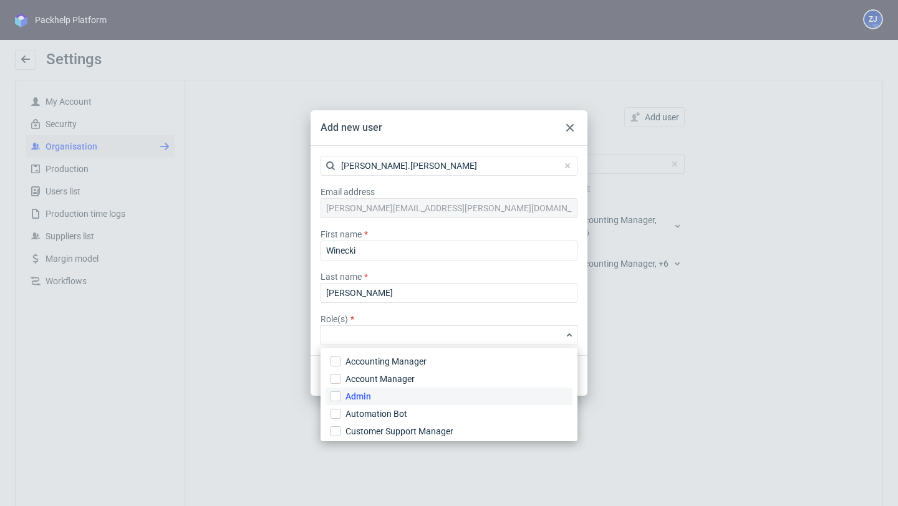
click at [356, 393] on span "Admin" at bounding box center [358, 396] width 26 height 12
click at [340, 393] on input "Admin" at bounding box center [335, 397] width 10 height 10
click at [584, 378] on div "Cancel Add new user" at bounding box center [449, 376] width 277 height 41
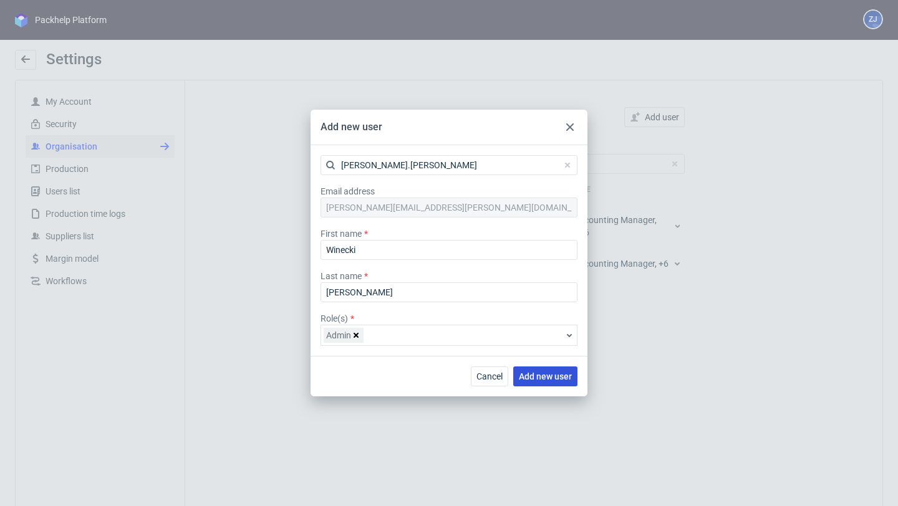
click at [559, 378] on span "Add new user" at bounding box center [545, 376] width 53 height 9
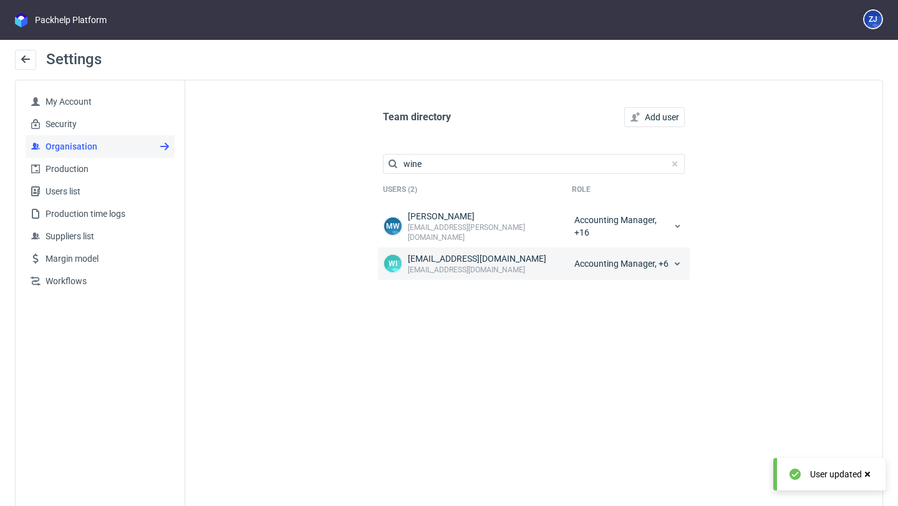
click at [639, 261] on div "Accounting Manager, +6" at bounding box center [628, 264] width 113 height 22
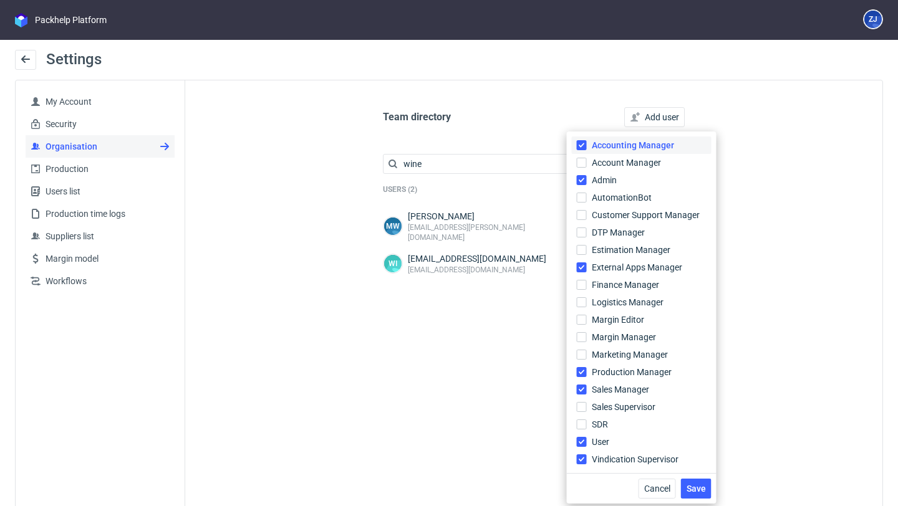
click at [630, 142] on span "Accounting Manager" at bounding box center [633, 145] width 82 height 12
click at [587, 142] on input "Accounting Manager" at bounding box center [582, 145] width 10 height 10
click at [623, 183] on label "Admin" at bounding box center [642, 179] width 140 height 17
click at [587, 183] on input "Admin" at bounding box center [582, 180] width 10 height 10
click at [623, 267] on span "External Apps Manager" at bounding box center [638, 267] width 92 height 12
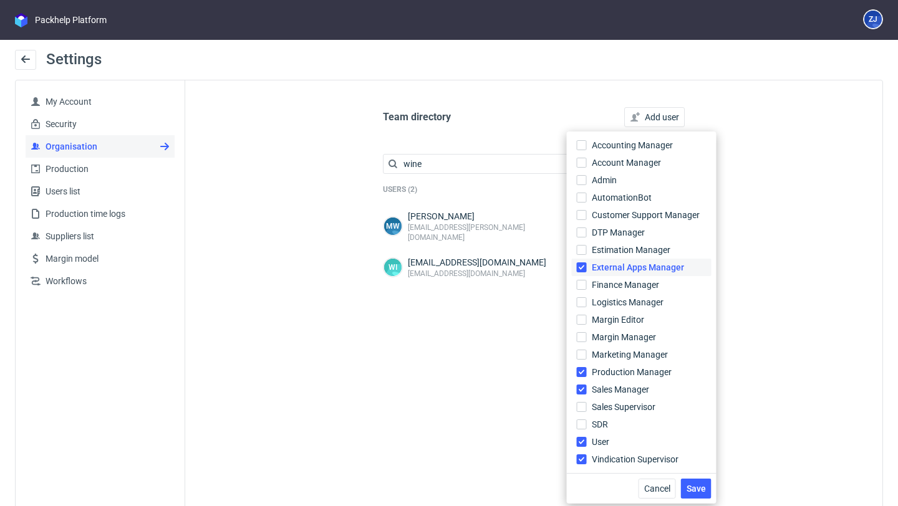
click at [587, 267] on input "External Apps Manager" at bounding box center [582, 268] width 10 height 10
click at [609, 395] on span "Sales Manager" at bounding box center [621, 389] width 59 height 12
click at [587, 395] on input "Sales Manager" at bounding box center [582, 390] width 10 height 10
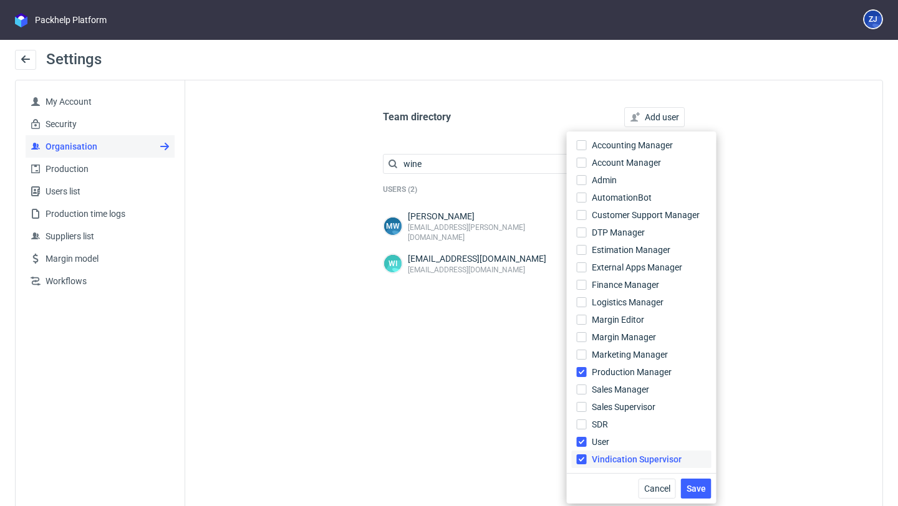
click at [612, 453] on span "Vindication Supervisor" at bounding box center [637, 459] width 90 height 12
click at [587, 455] on input "Vindication Supervisor" at bounding box center [582, 460] width 10 height 10
click at [622, 371] on span "Production Manager" at bounding box center [632, 372] width 81 height 12
click at [587, 371] on input "Production Manager" at bounding box center [582, 372] width 10 height 10
click at [622, 371] on span "Production Manager" at bounding box center [632, 372] width 80 height 12
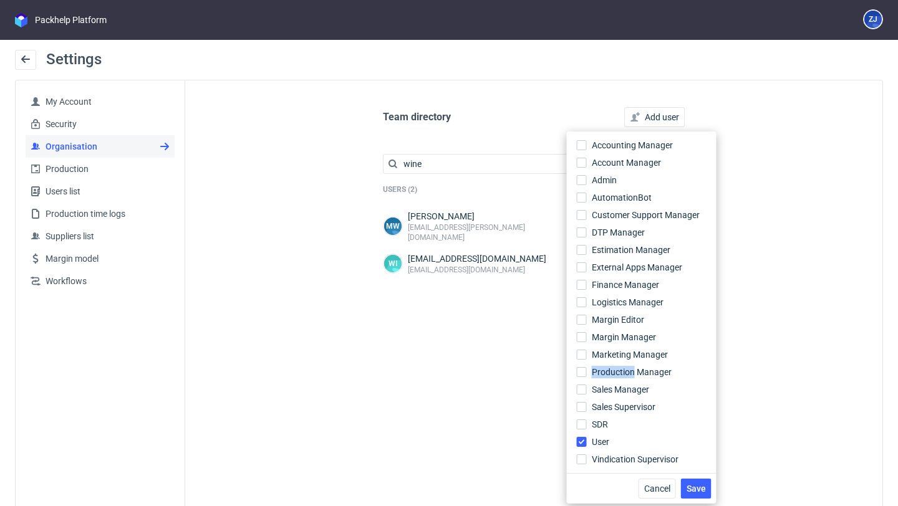
click at [587, 371] on input "Production Manager" at bounding box center [582, 372] width 10 height 10
click at [615, 369] on span "Production Manager" at bounding box center [632, 372] width 81 height 12
click at [587, 369] on input "Production Manager" at bounding box center [582, 372] width 10 height 10
click at [617, 483] on div "Cancel Save" at bounding box center [642, 488] width 150 height 31
click at [696, 490] on span "Save" at bounding box center [696, 488] width 19 height 9
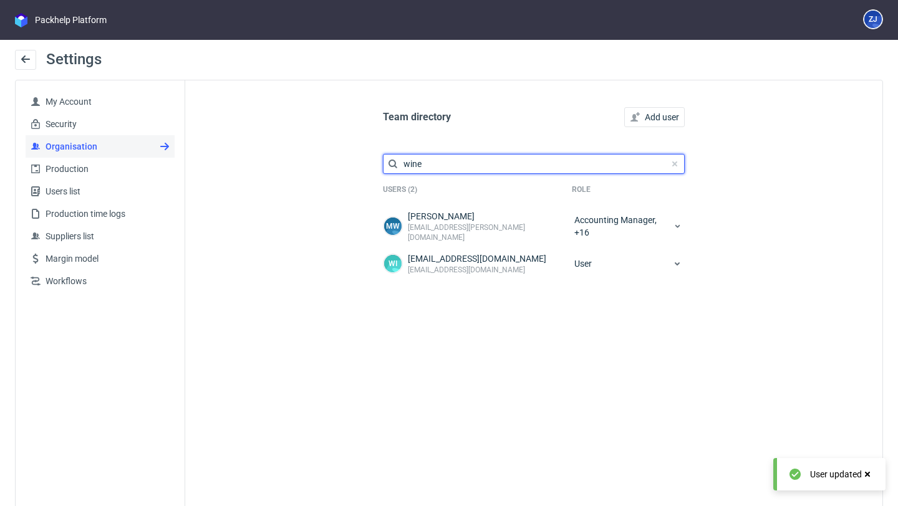
click at [435, 165] on input "wine" at bounding box center [534, 164] width 302 height 20
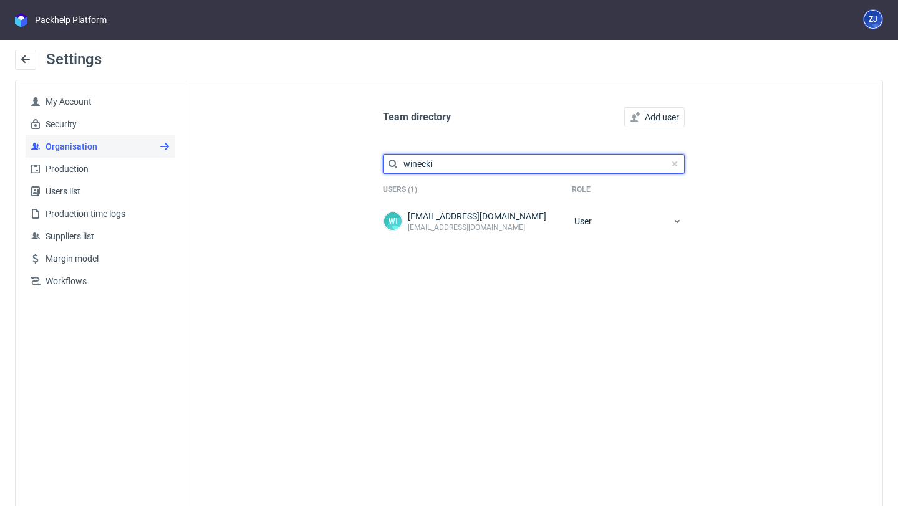
type input "winecki"
click at [866, 19] on figcaption "ZJ" at bounding box center [872, 19] width 17 height 17
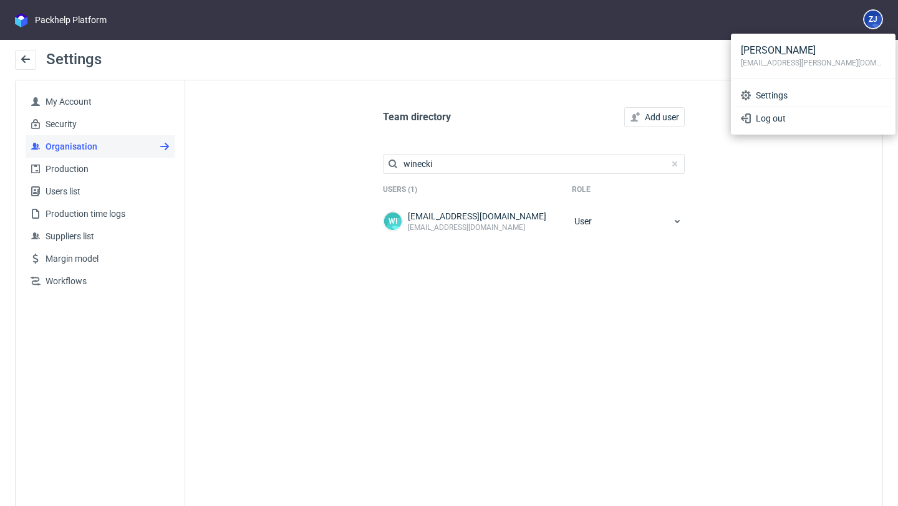
click at [804, 196] on div "Team directory Add user winecki Users (1) Role wi winecki@gmail.com winecki@gma…" at bounding box center [533, 307] width 697 height 455
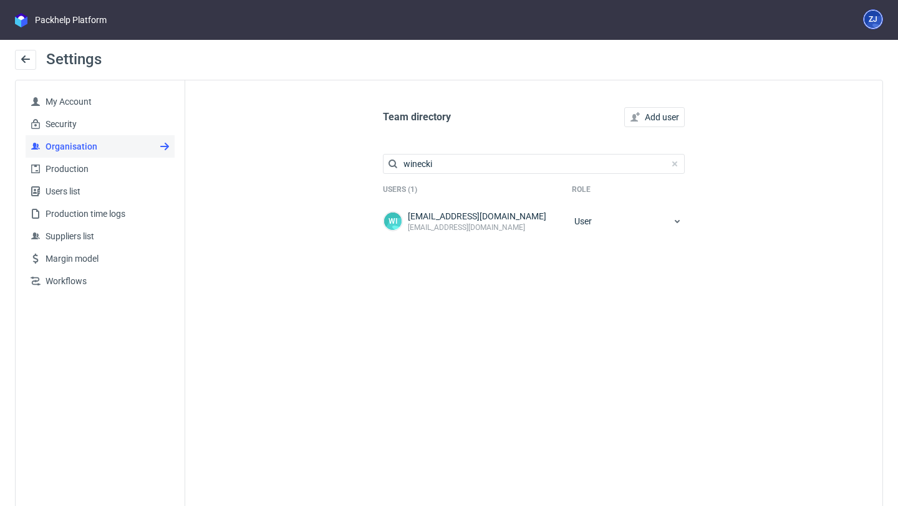
click at [864, 18] on figcaption "ZJ" at bounding box center [872, 19] width 17 height 17
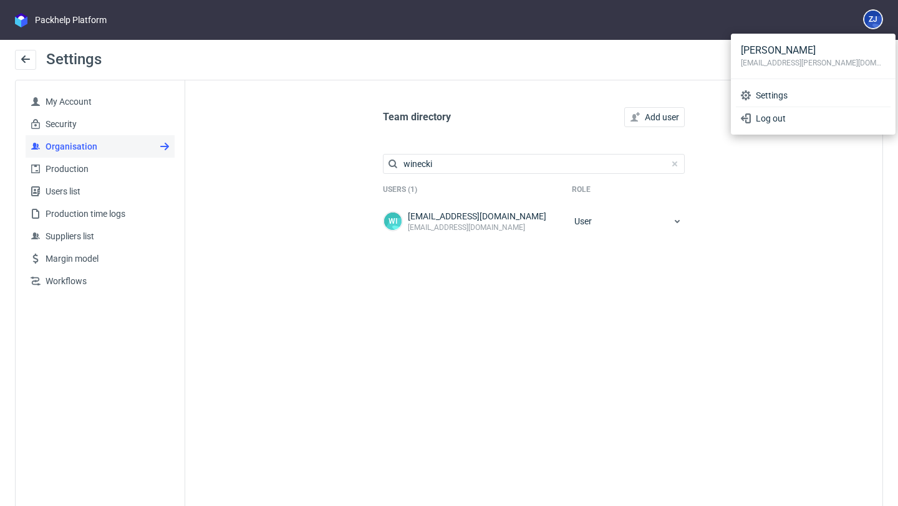
click at [603, 58] on div "Settings" at bounding box center [449, 65] width 868 height 30
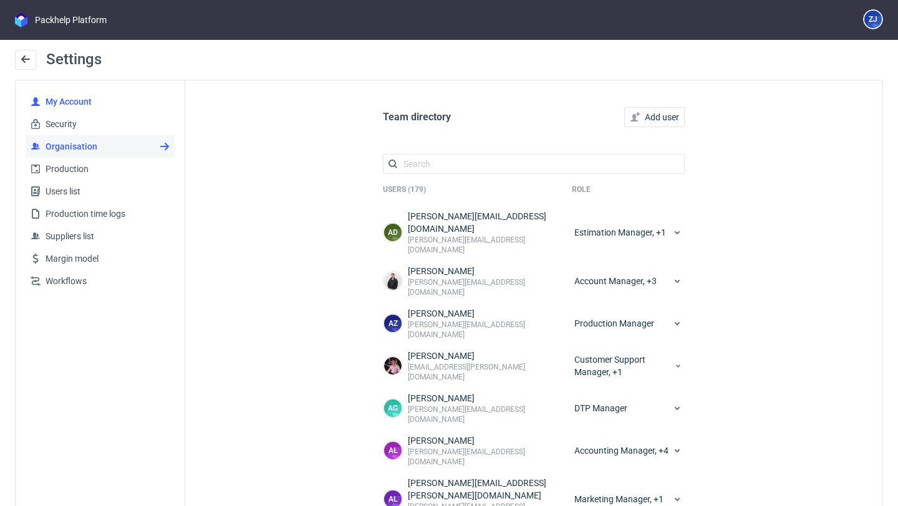
click at [59, 99] on span "My Account" at bounding box center [105, 101] width 129 height 12
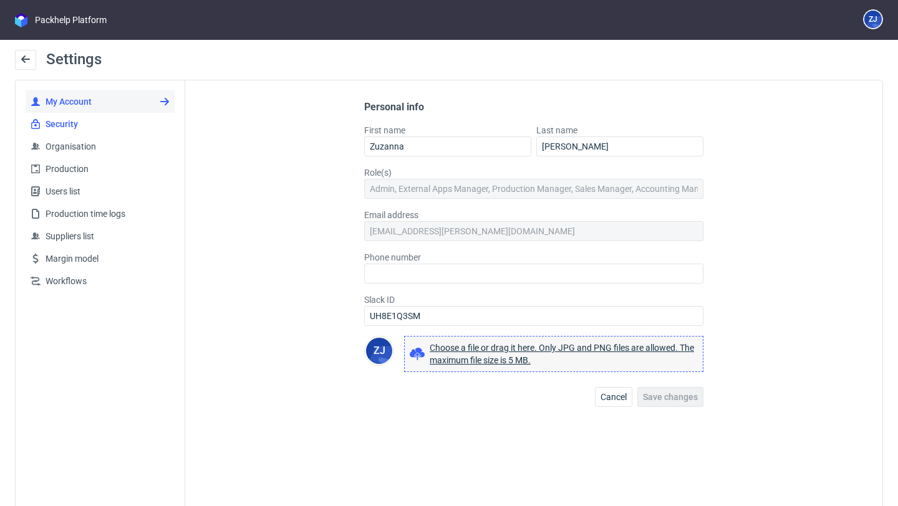
click at [75, 127] on span "Security" at bounding box center [105, 124] width 129 height 12
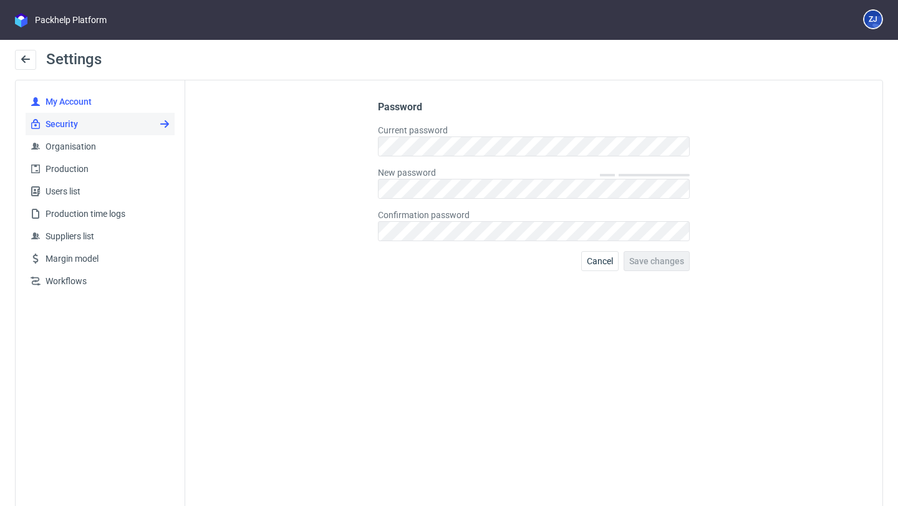
click at [69, 107] on span "My Account" at bounding box center [105, 101] width 129 height 12
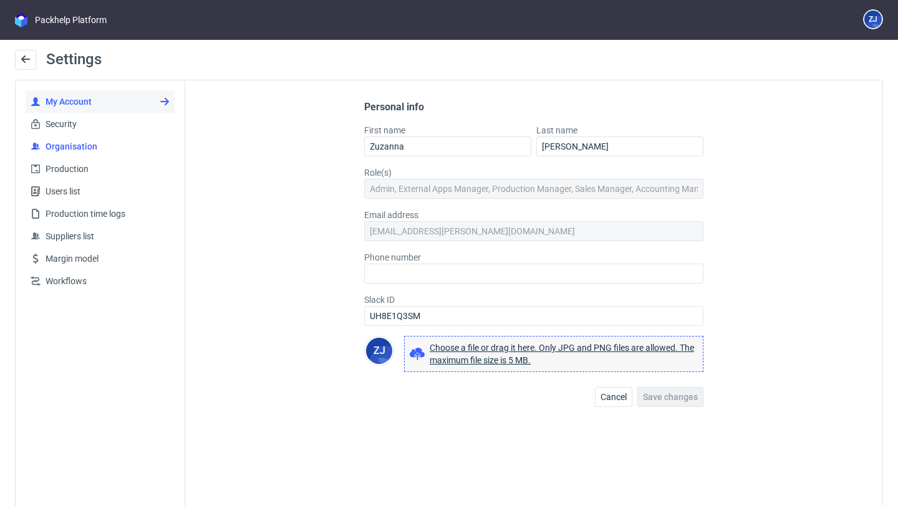
click at [142, 147] on span "Organisation" at bounding box center [105, 146] width 129 height 12
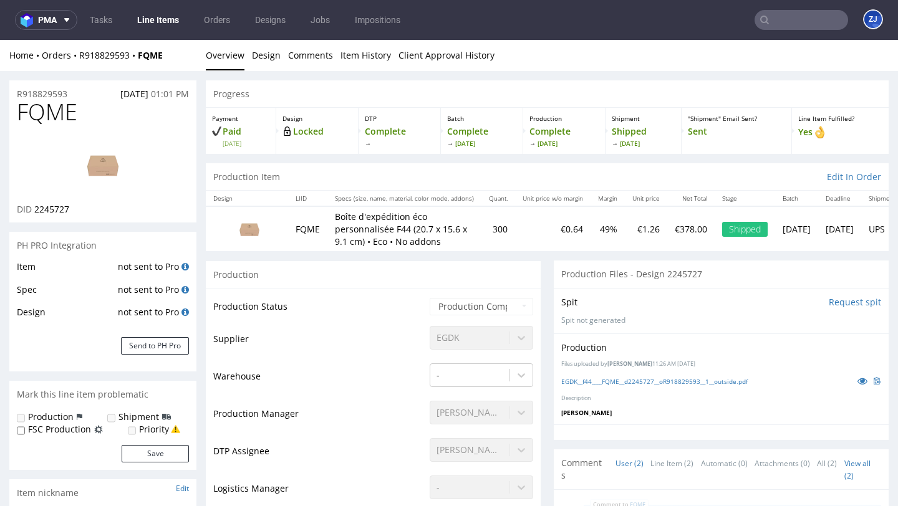
scroll to position [307, 0]
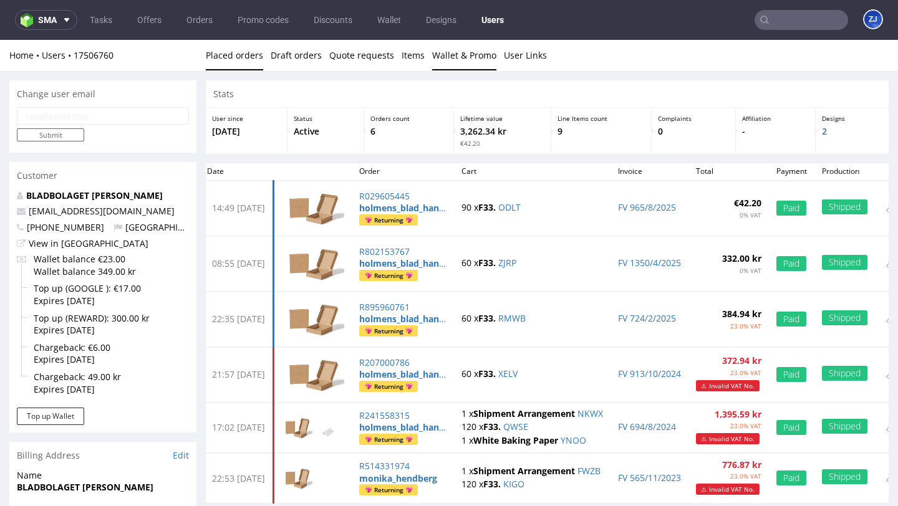
click at [458, 64] on link "Wallet & Promo" at bounding box center [464, 55] width 64 height 31
